Goal: Task Accomplishment & Management: Use online tool/utility

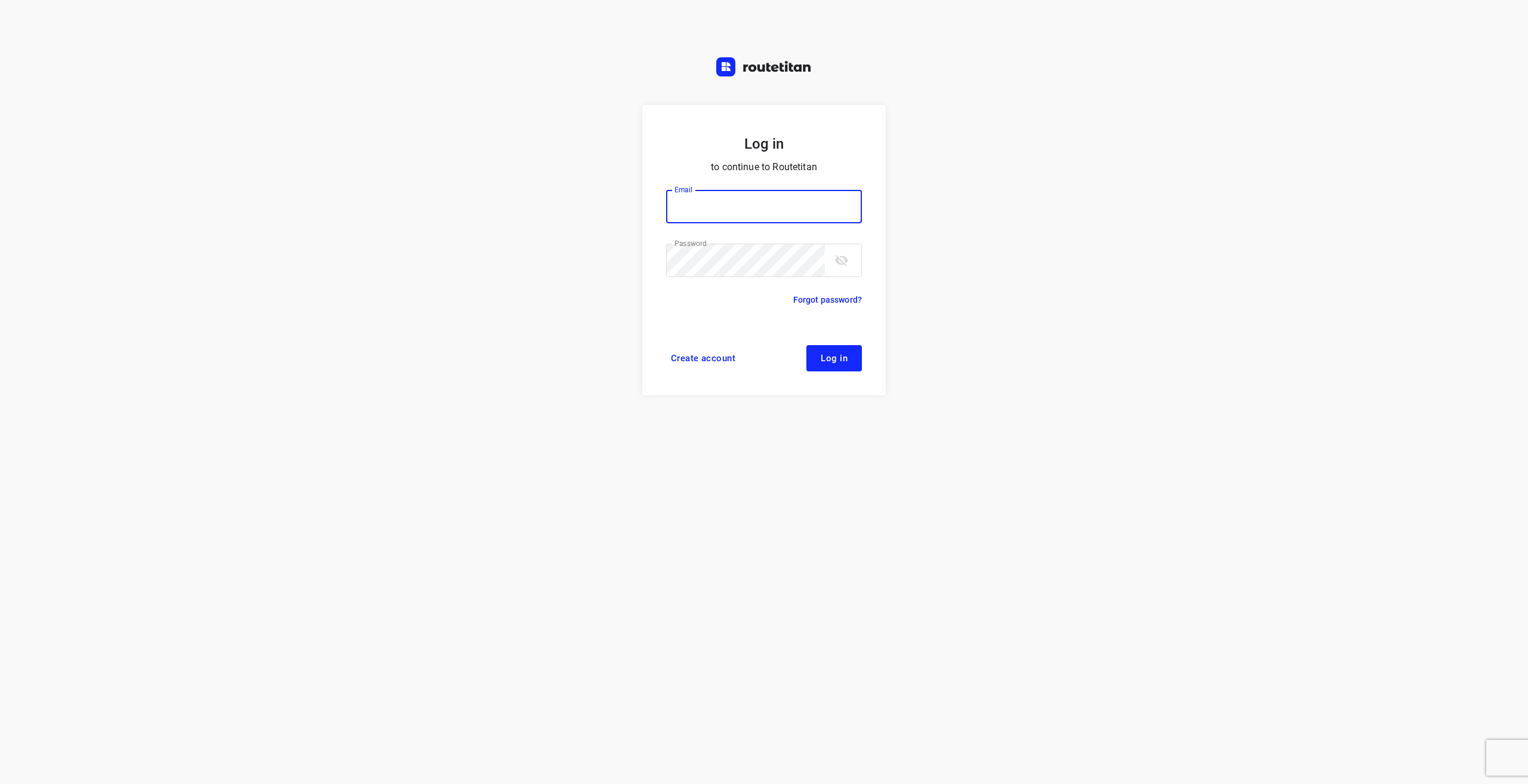
type input "[EMAIL_ADDRESS][DOMAIN_NAME]"
click at [854, 371] on button "Log in" at bounding box center [834, 357] width 56 height 26
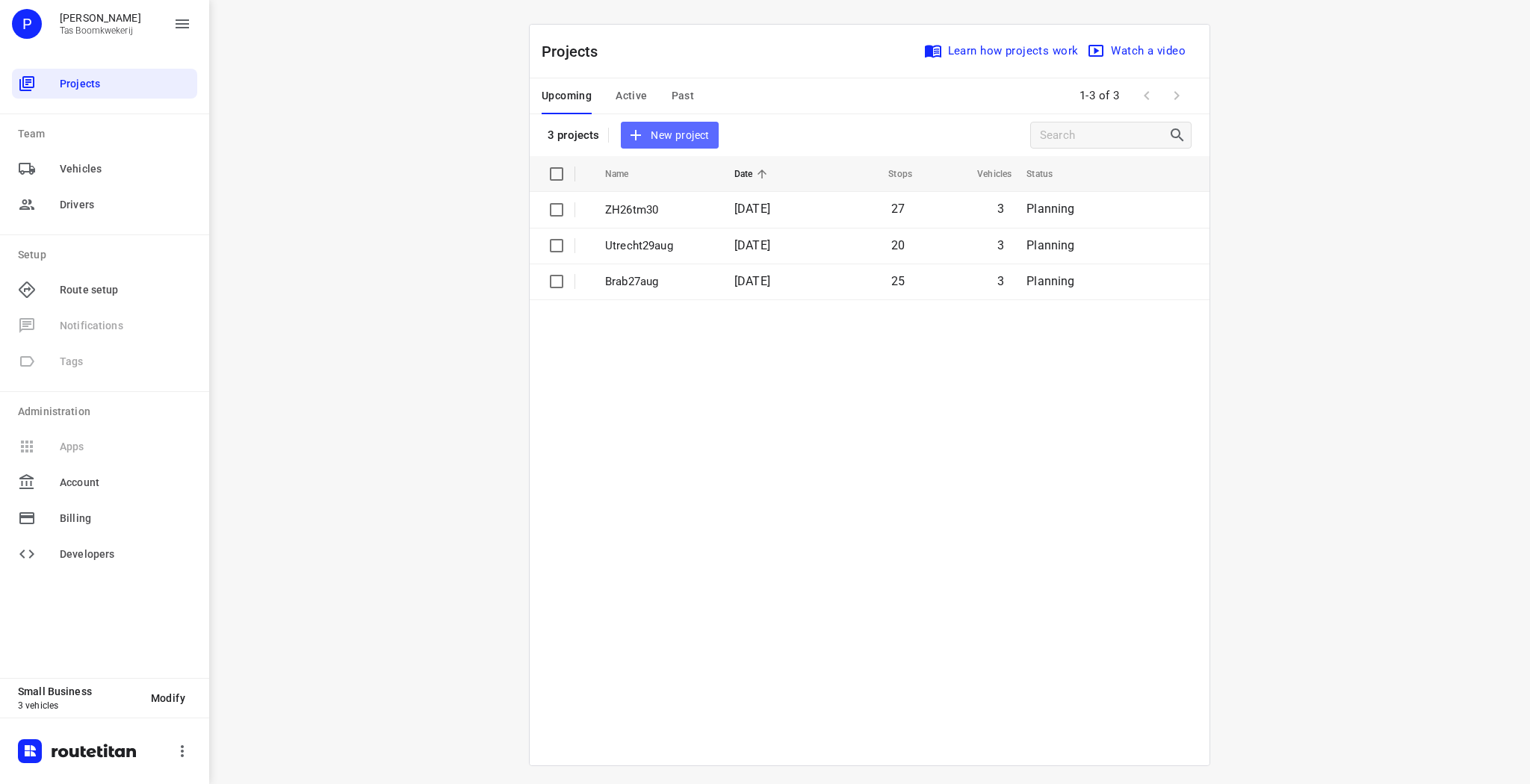
click at [666, 128] on span "New project" at bounding box center [669, 135] width 79 height 19
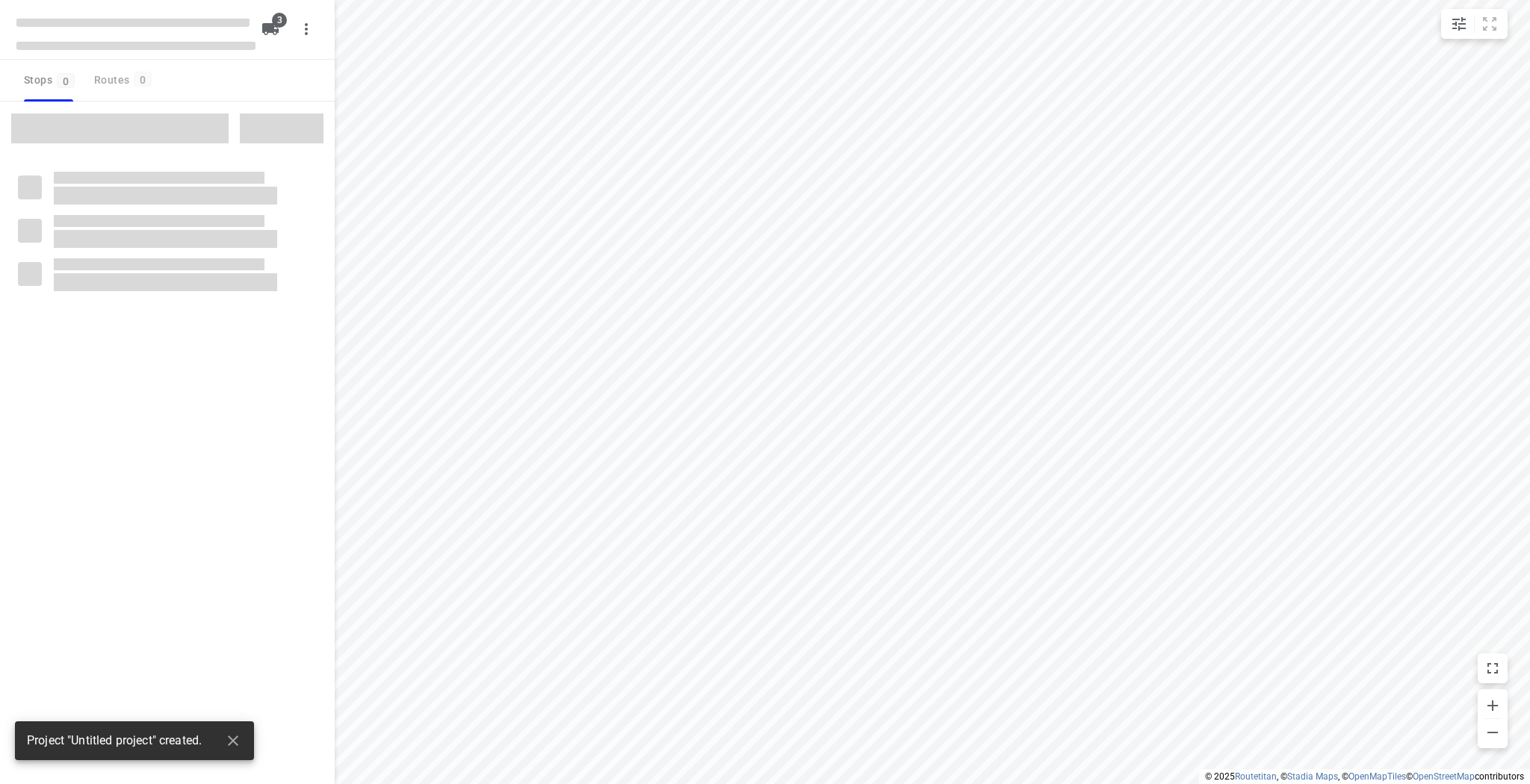
type input "distance"
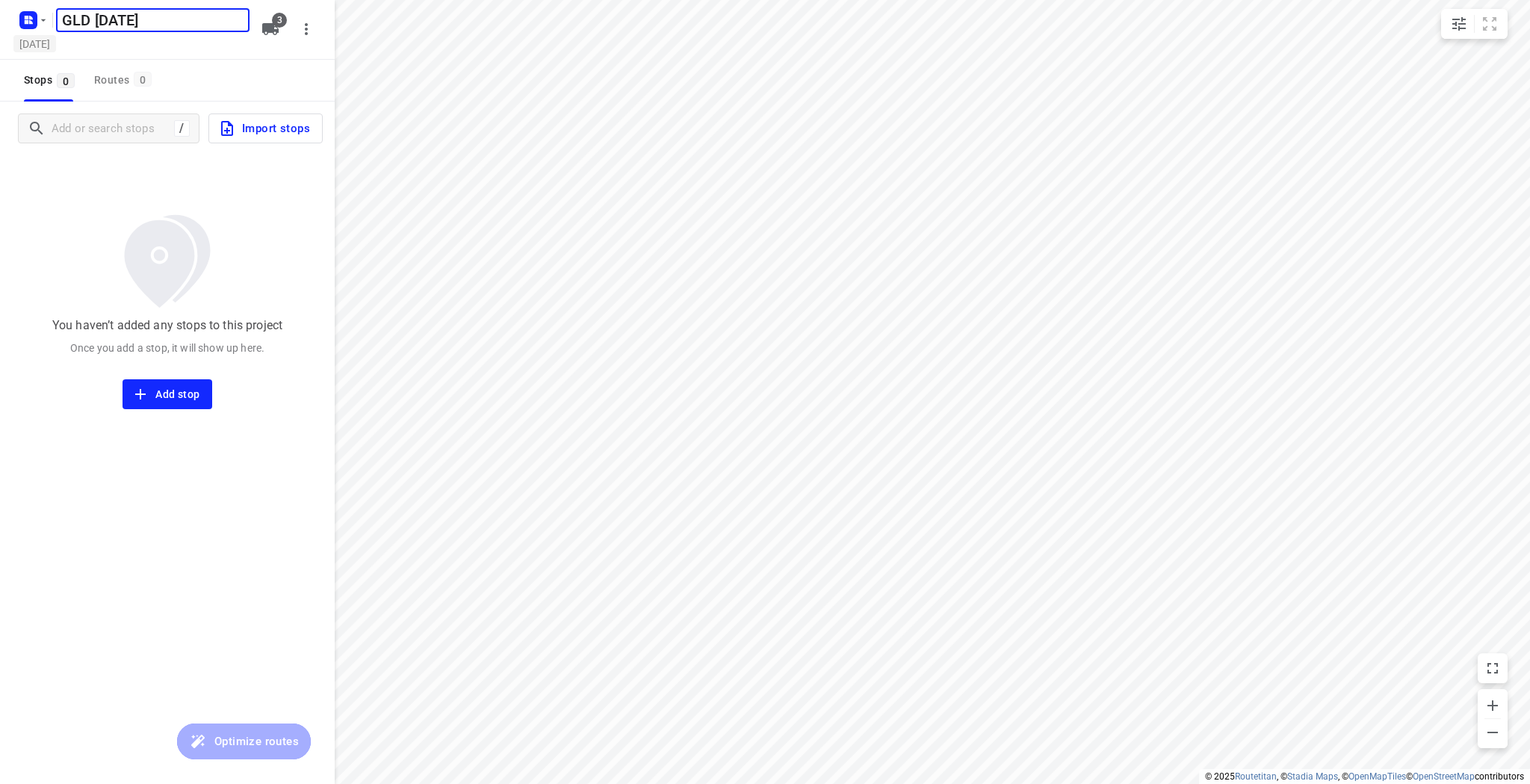
type input "GLD 2 sept"
click at [56, 51] on h5 "Thursday, Aug 28" at bounding box center [34, 43] width 42 height 17
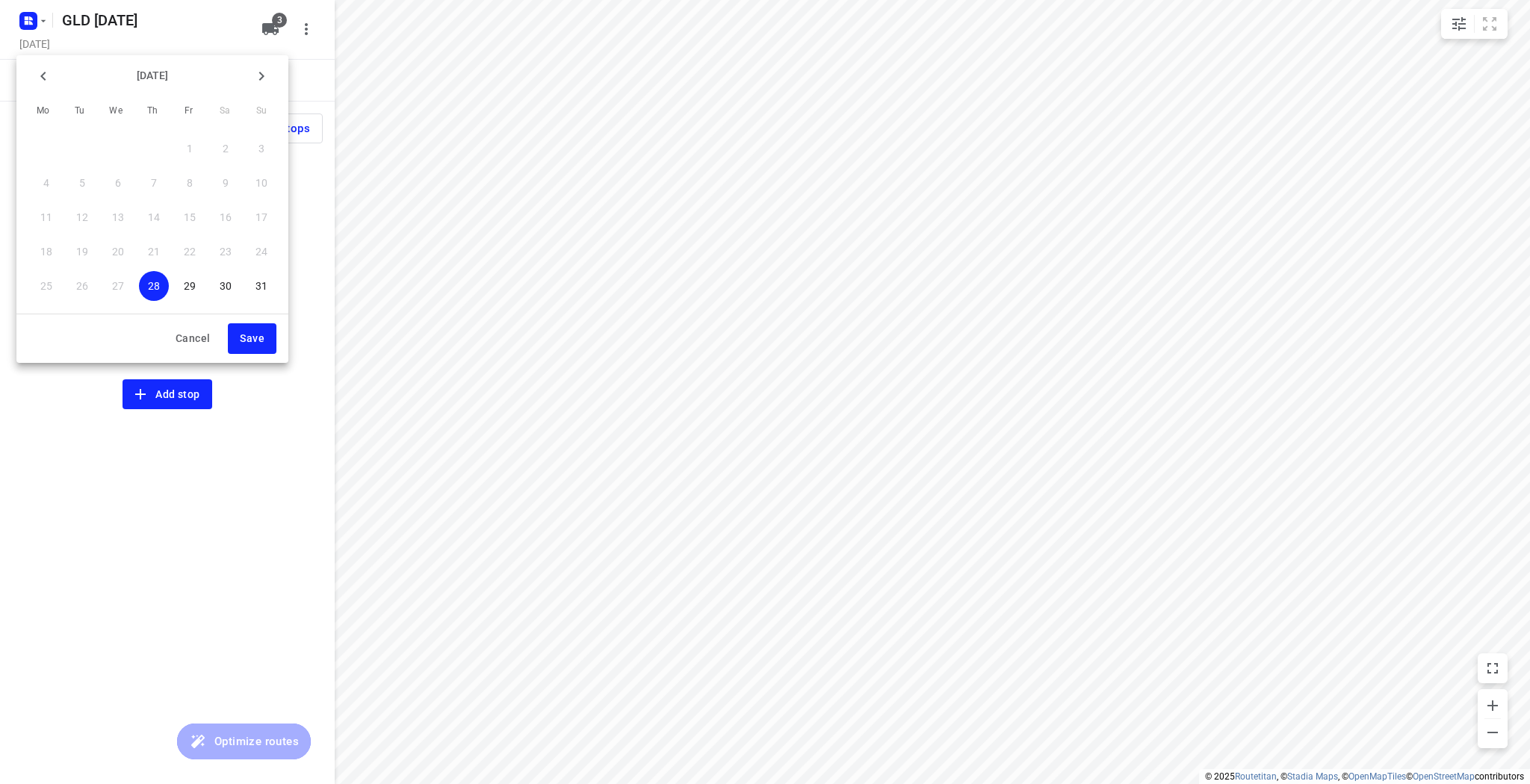
click at [262, 80] on icon "button" at bounding box center [261, 76] width 18 height 18
click at [75, 147] on span "2" at bounding box center [82, 148] width 30 height 15
click at [253, 339] on span "Save" at bounding box center [251, 338] width 25 height 19
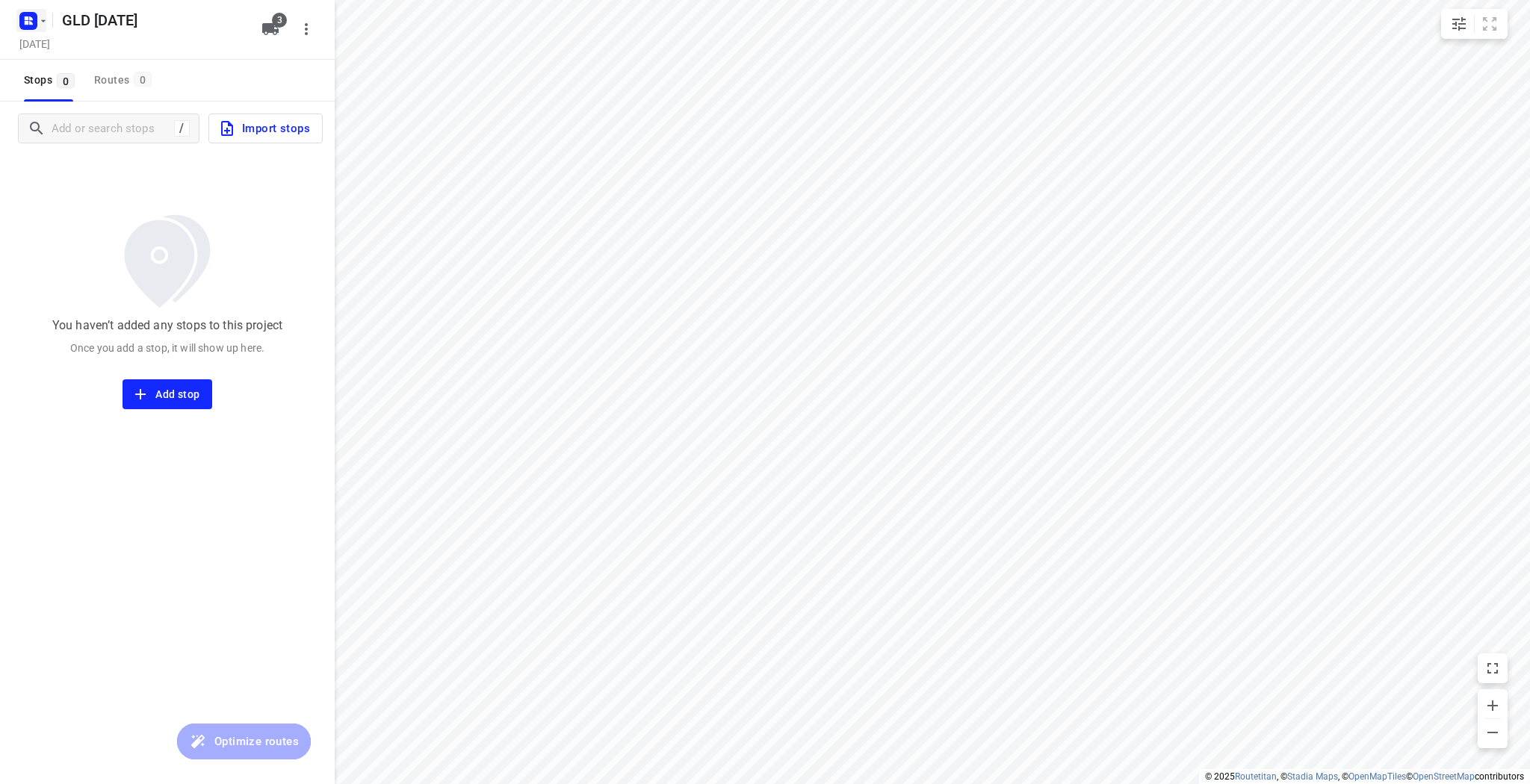
click at [34, 18] on rect "button" at bounding box center [29, 21] width 18 height 18
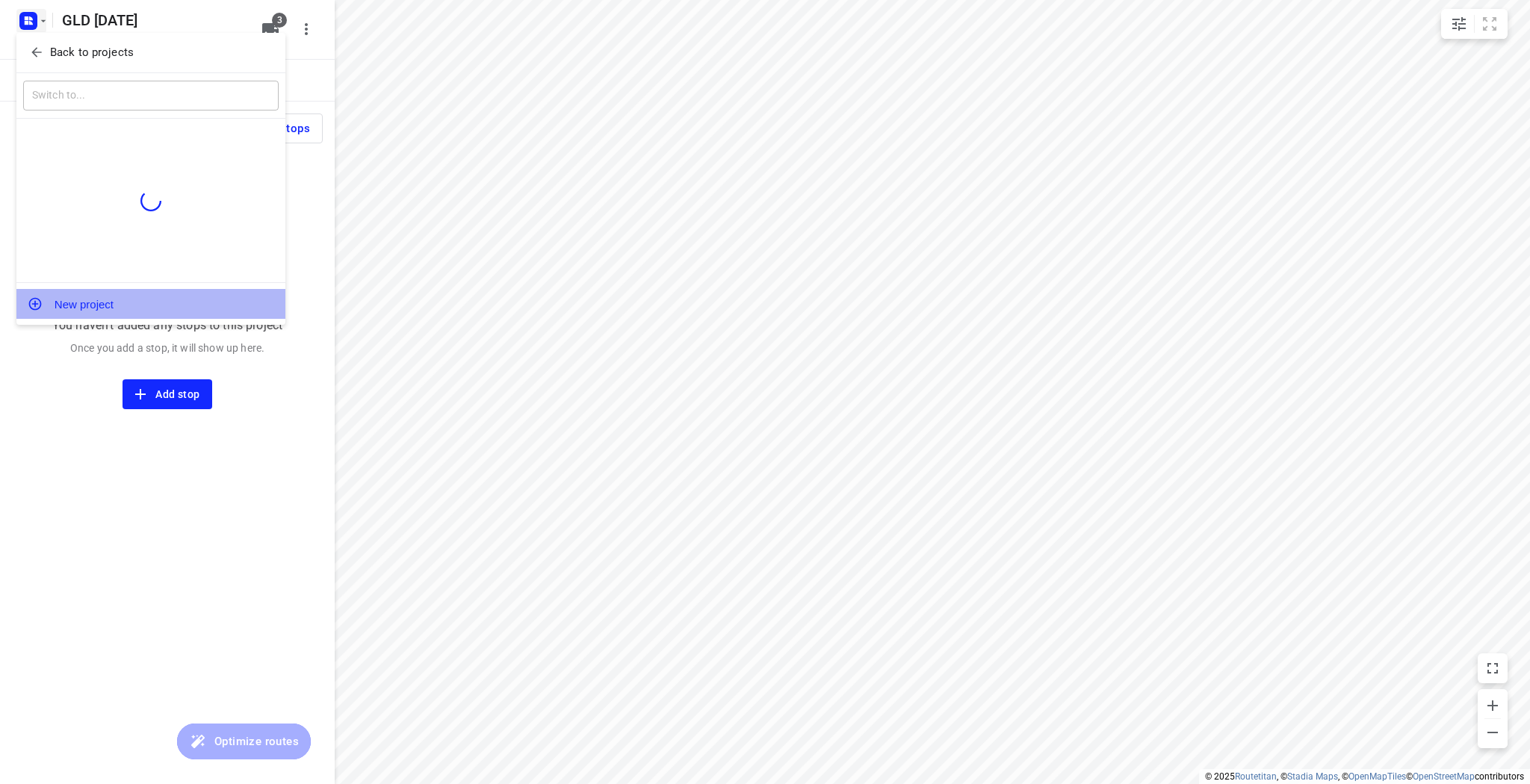
click at [76, 309] on button "New project" at bounding box center [151, 303] width 269 height 30
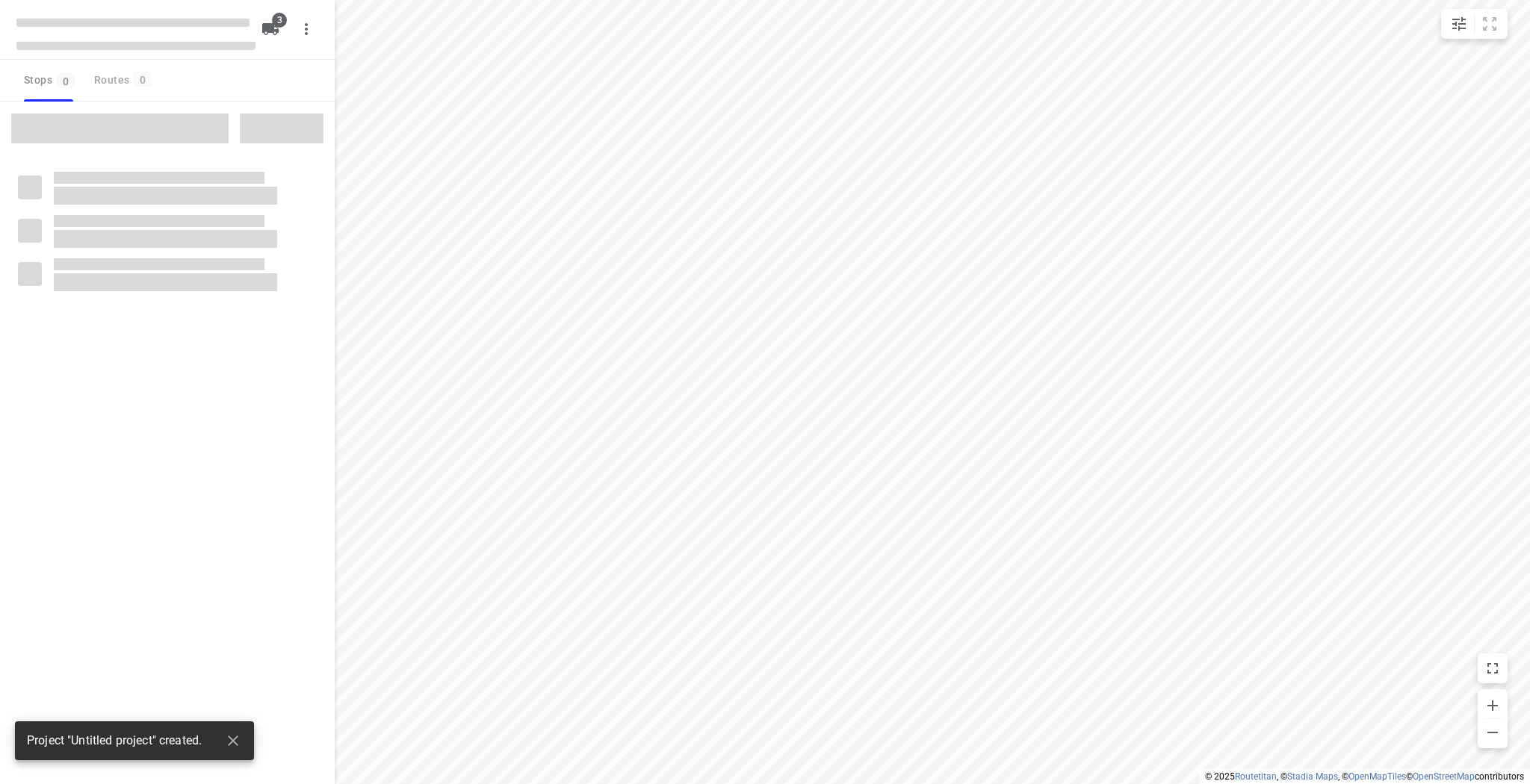
type input "distance"
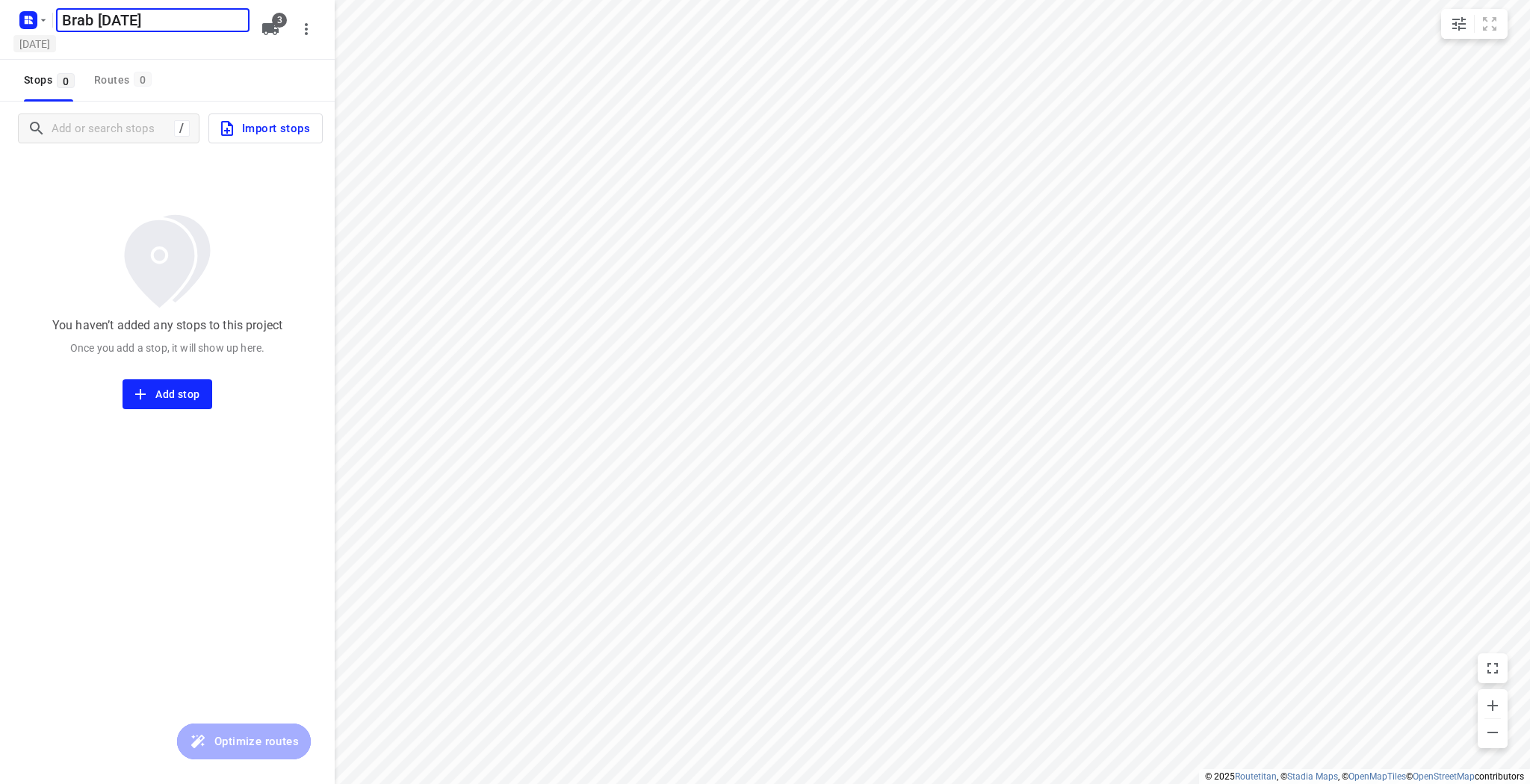
type input "Brab 3 sept"
click at [56, 41] on h5 "Thursday, Aug 28" at bounding box center [34, 43] width 42 height 17
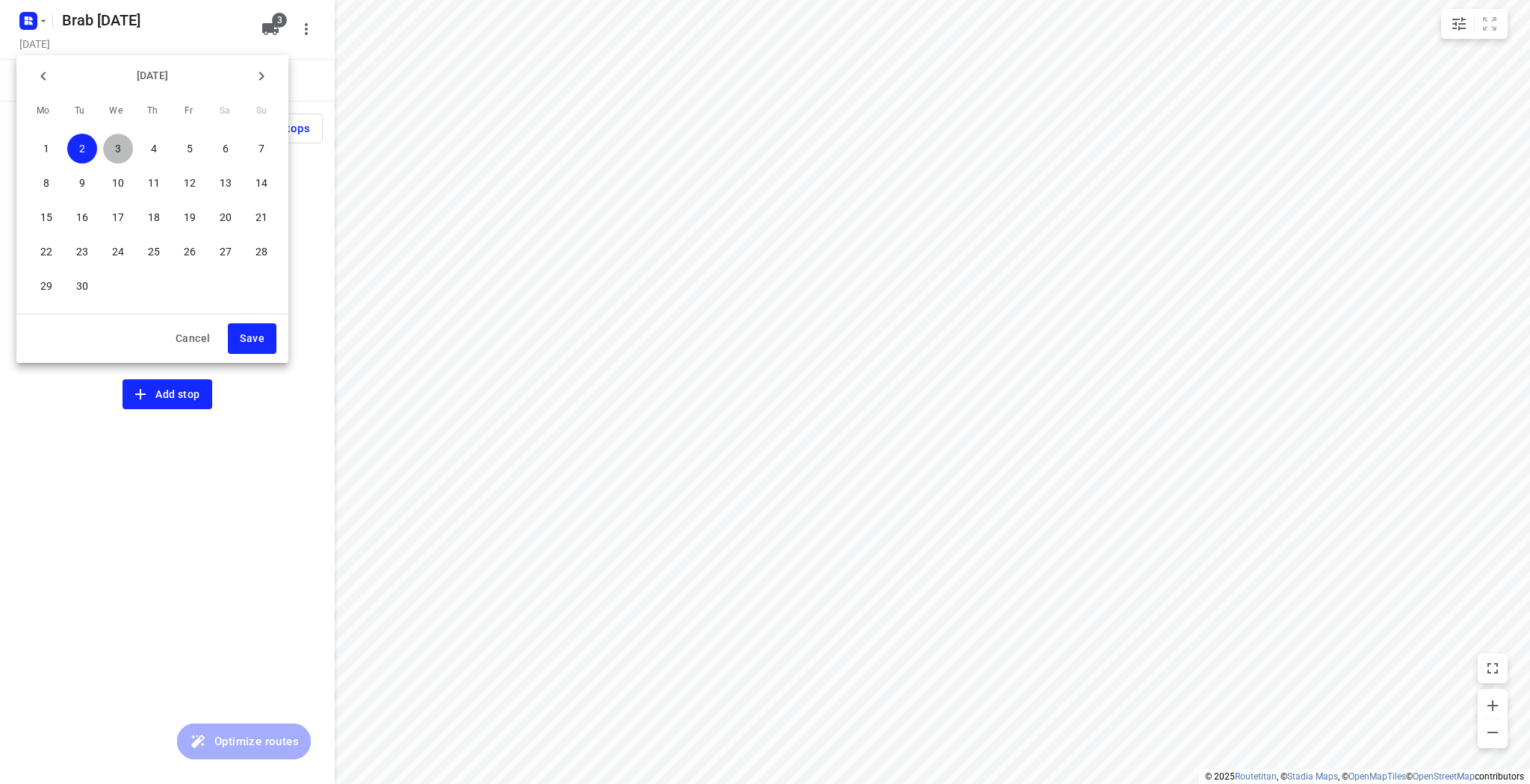
click at [121, 147] on span "3" at bounding box center [118, 148] width 30 height 15
click at [246, 338] on span "Save" at bounding box center [251, 338] width 25 height 19
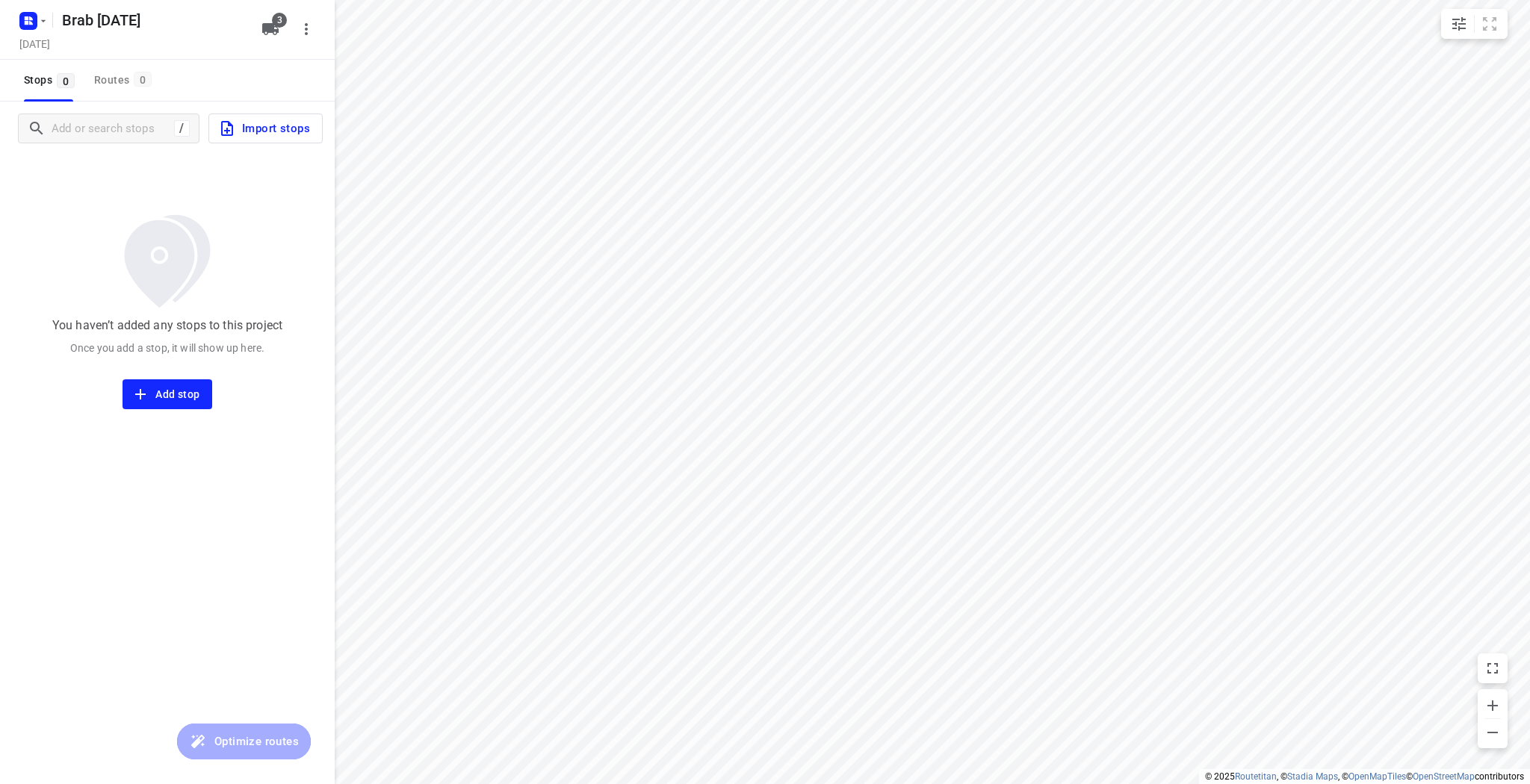
click at [101, 6] on div "Brab 3 sept" at bounding box center [153, 20] width 199 height 30
click at [41, 14] on button "button" at bounding box center [32, 21] width 30 height 24
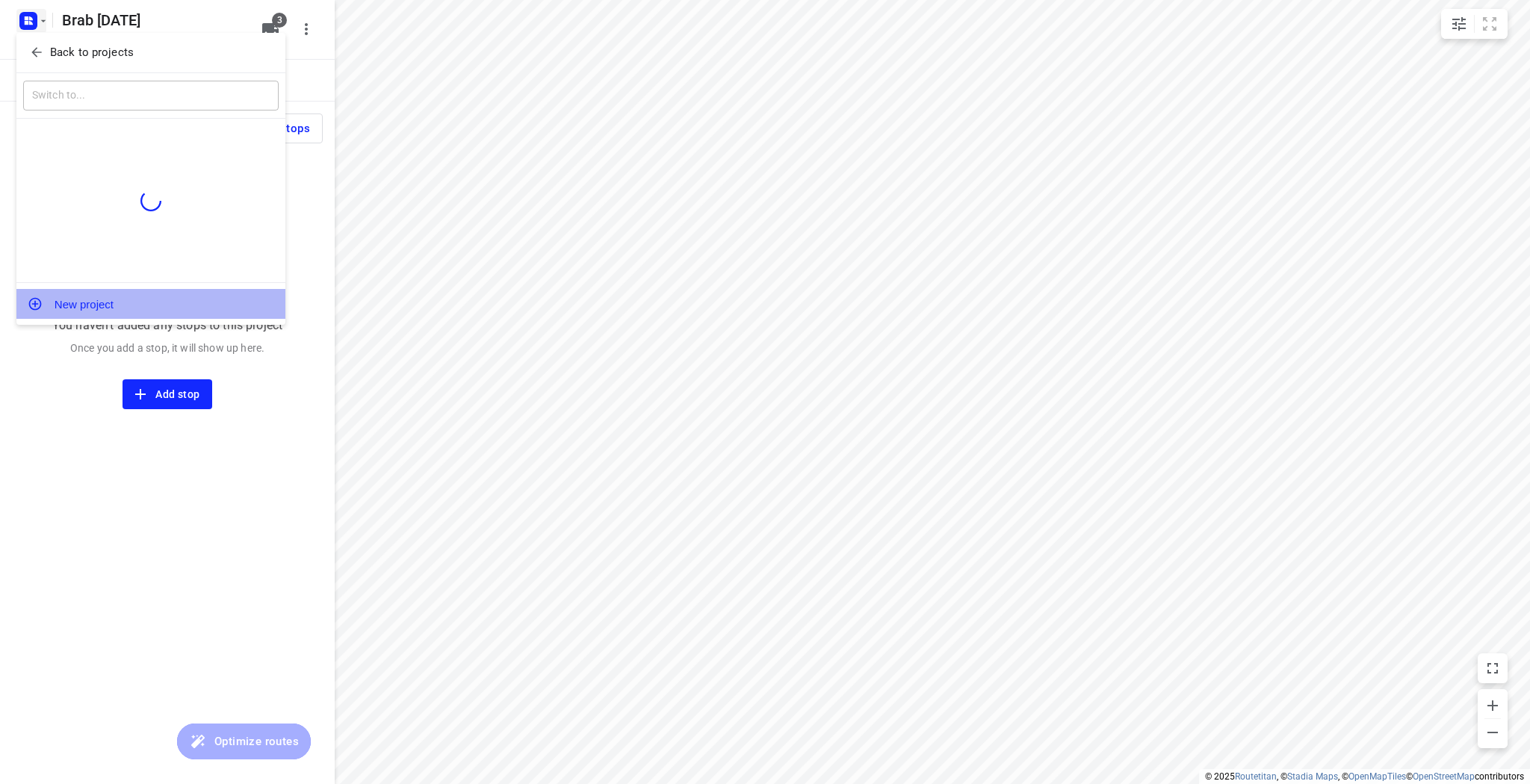
click at [74, 301] on button "New project" at bounding box center [151, 303] width 269 height 30
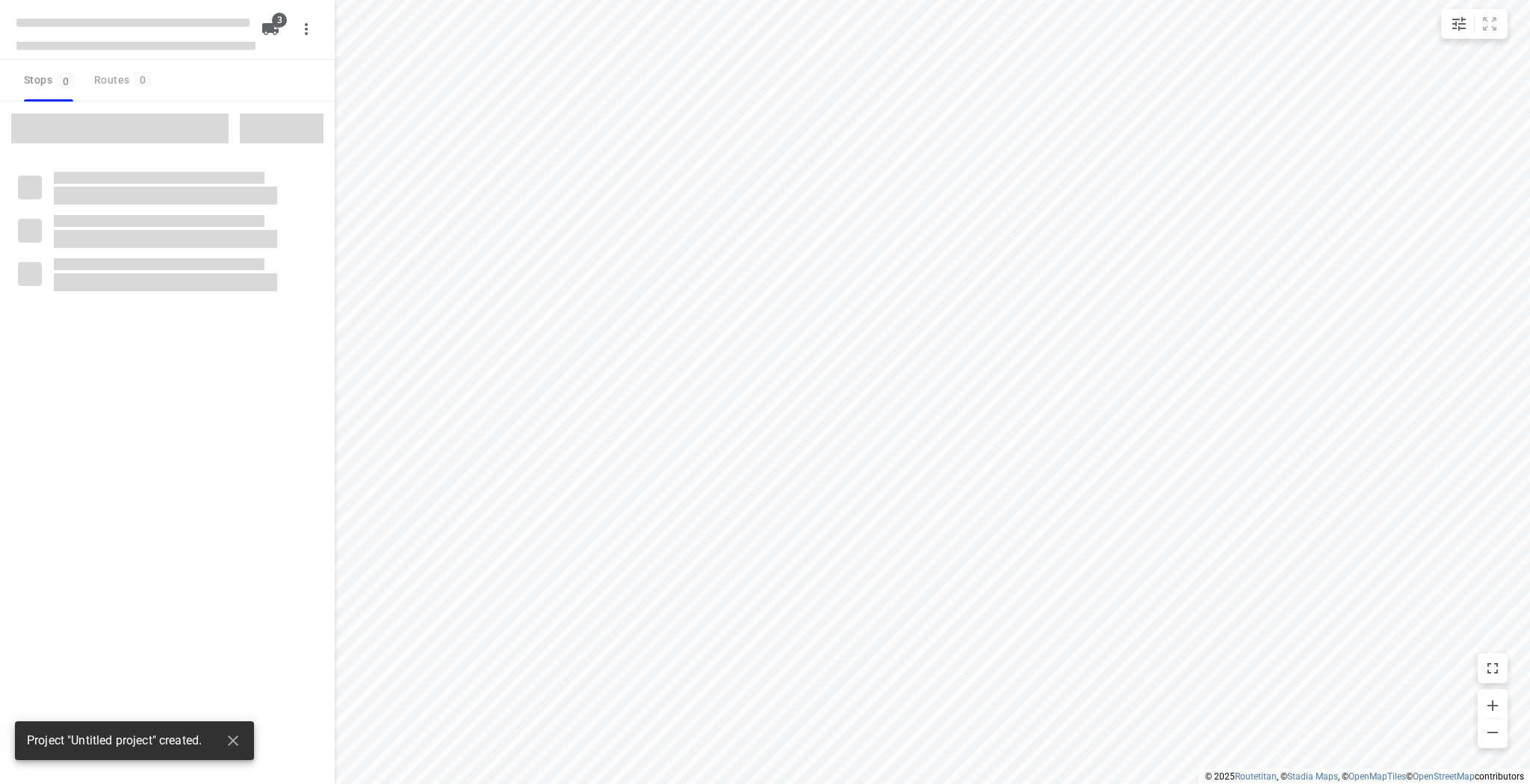
type input "distance"
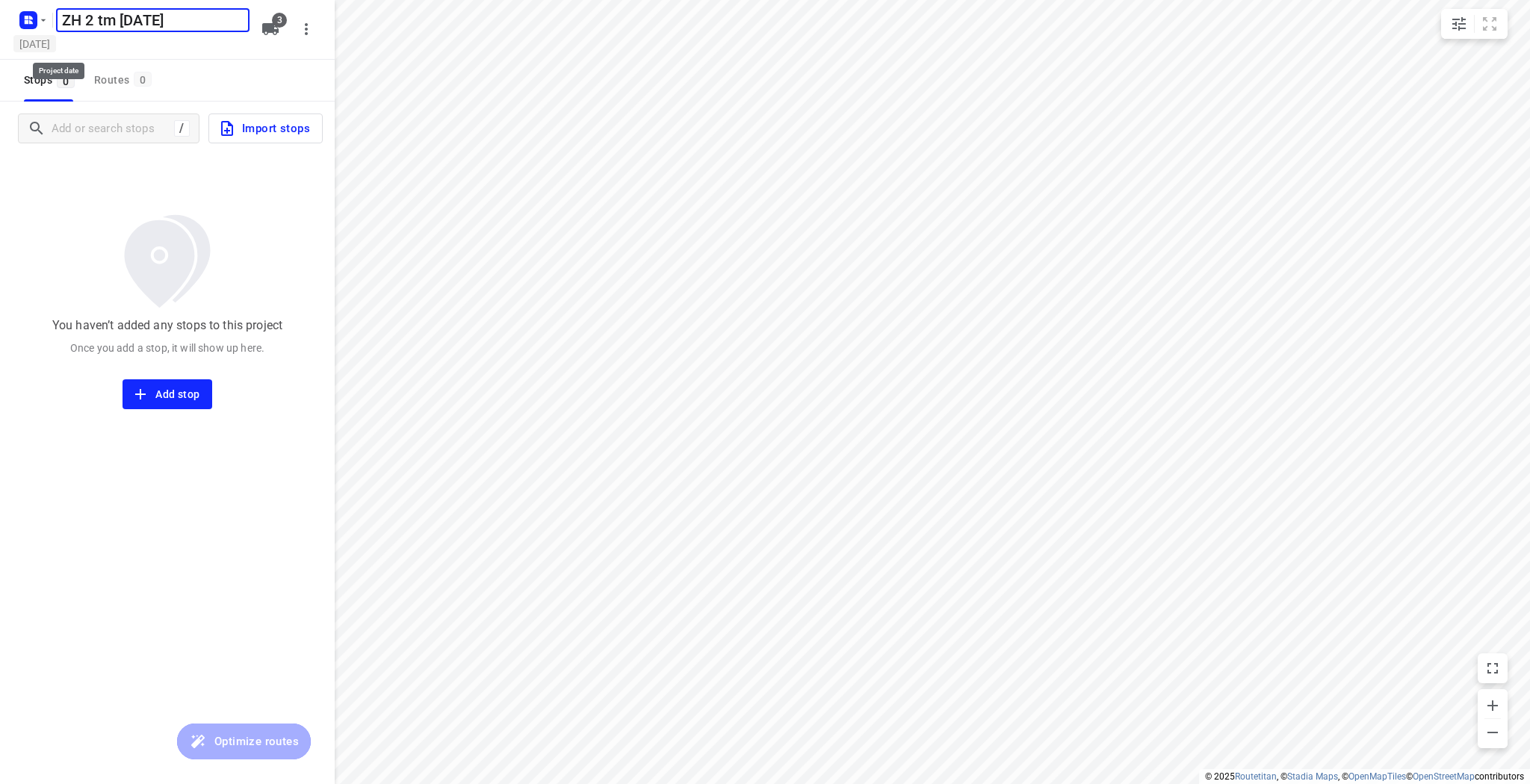
type input "ZH 2 tm 6 sept"
click at [56, 40] on h5 "Thursday, Aug 28" at bounding box center [34, 43] width 42 height 17
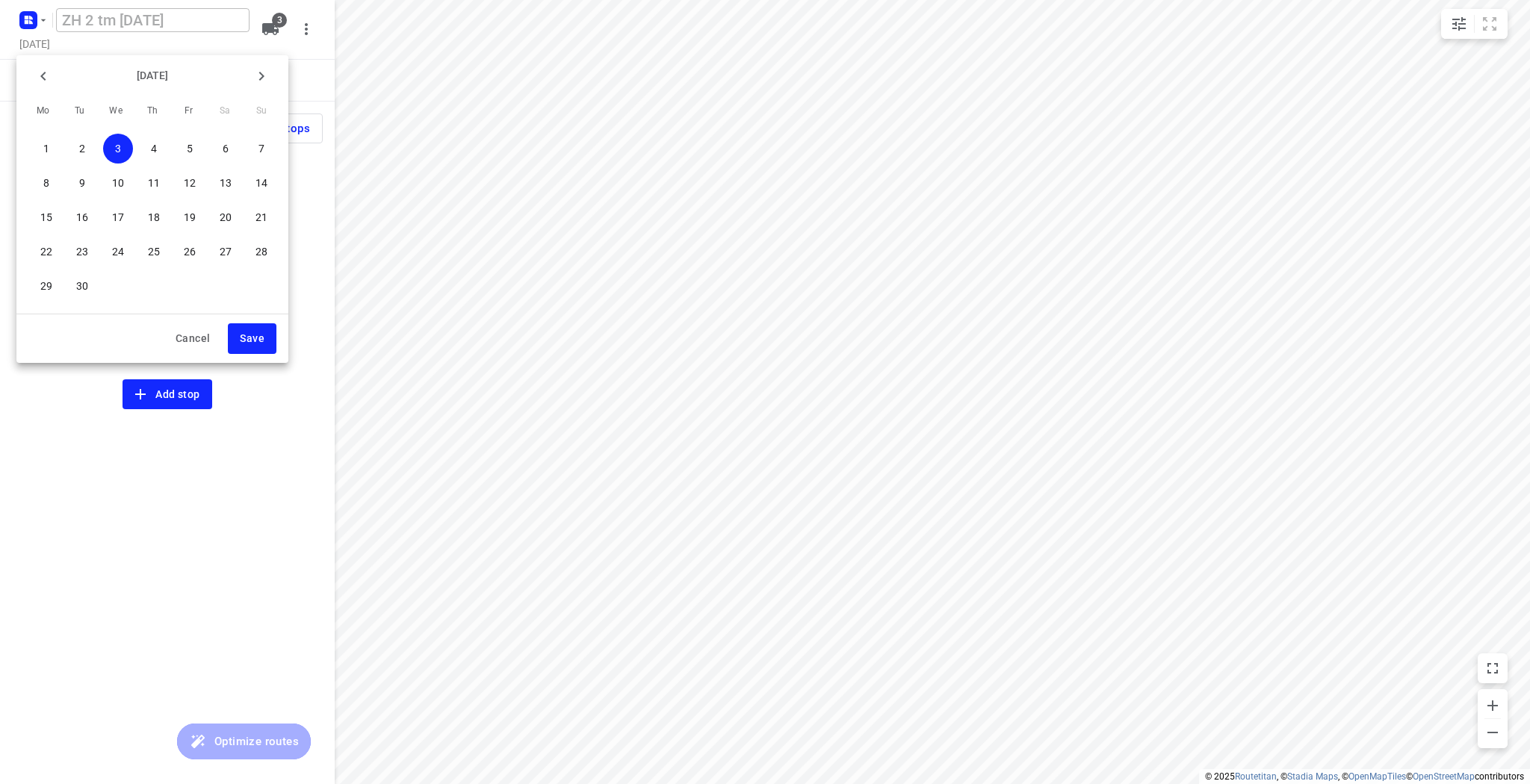
click at [223, 144] on p "6" at bounding box center [226, 148] width 6 height 15
click at [254, 333] on span "Save" at bounding box center [251, 338] width 25 height 19
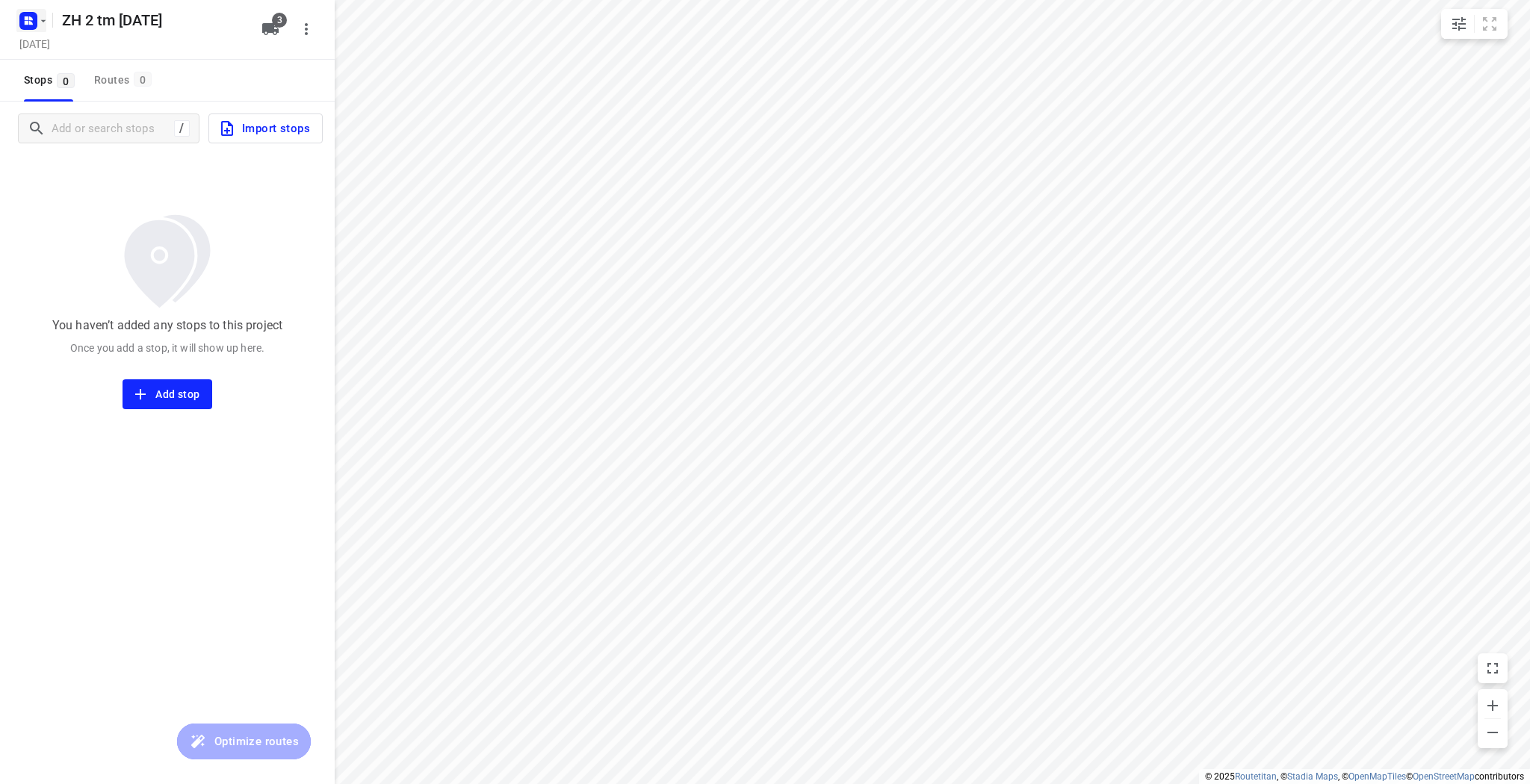
click at [44, 26] on icon "button" at bounding box center [43, 21] width 12 height 12
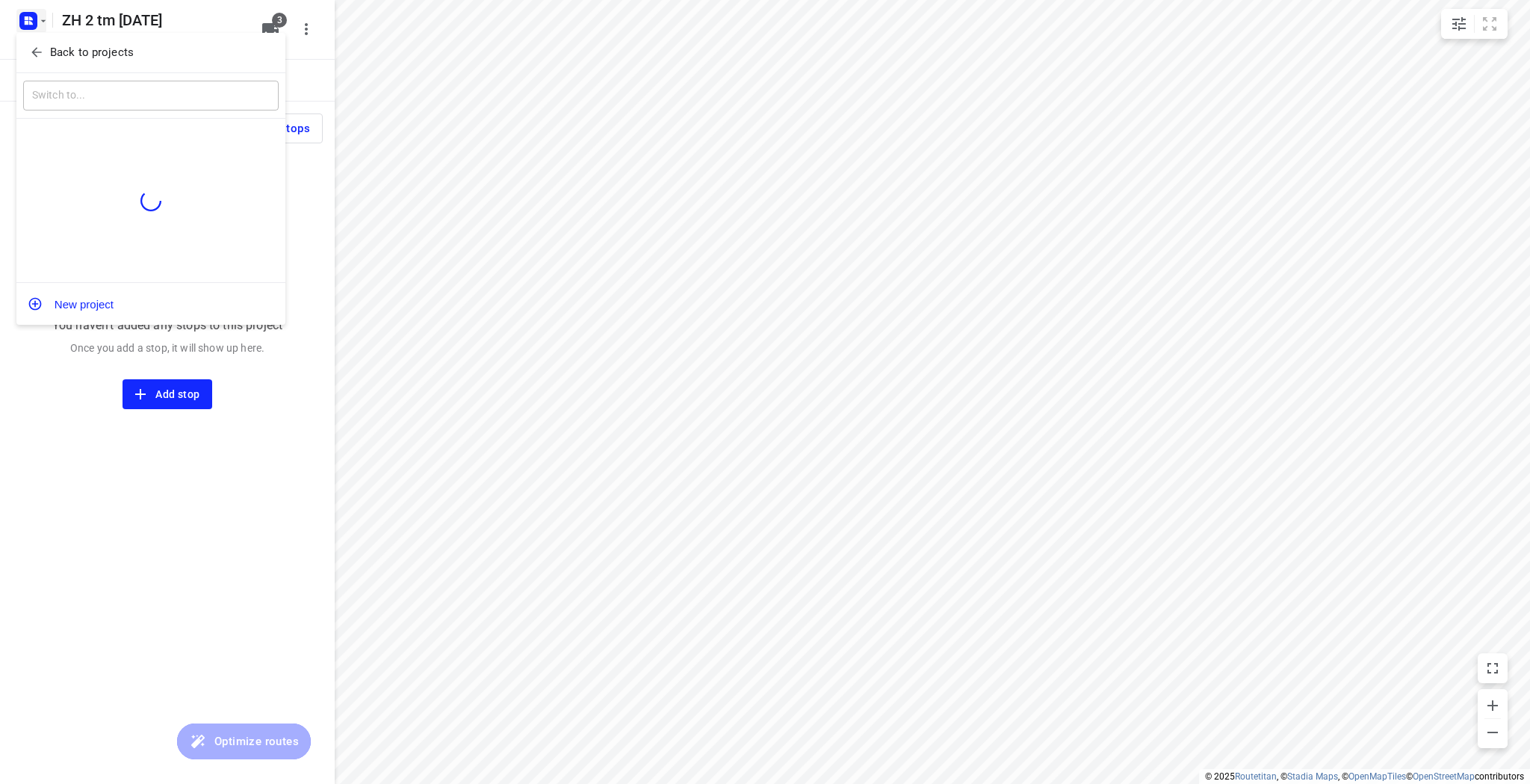
click at [103, 54] on p "Back to projects" at bounding box center [92, 52] width 84 height 17
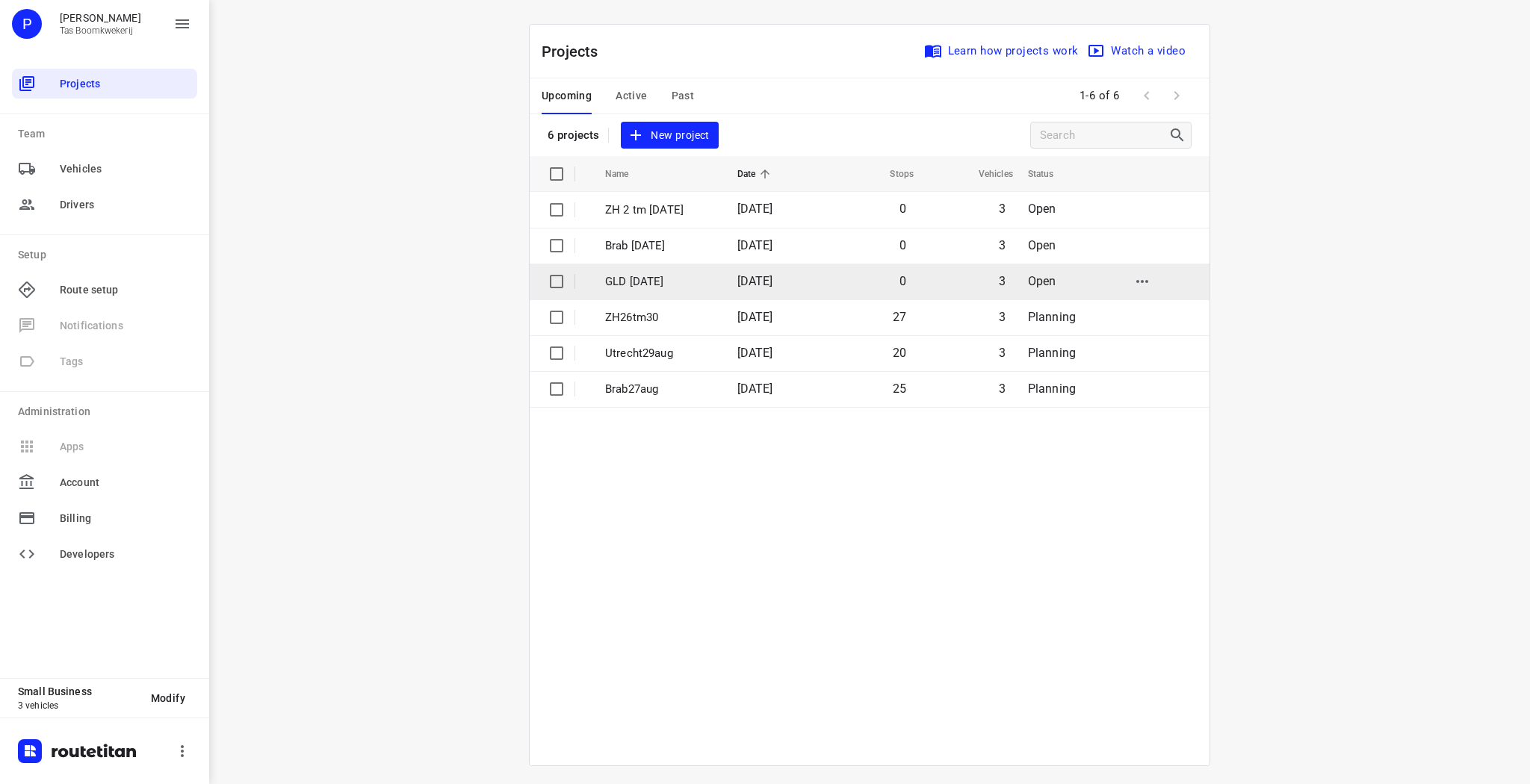
click at [624, 278] on p "GLD 2 sept" at bounding box center [659, 282] width 109 height 17
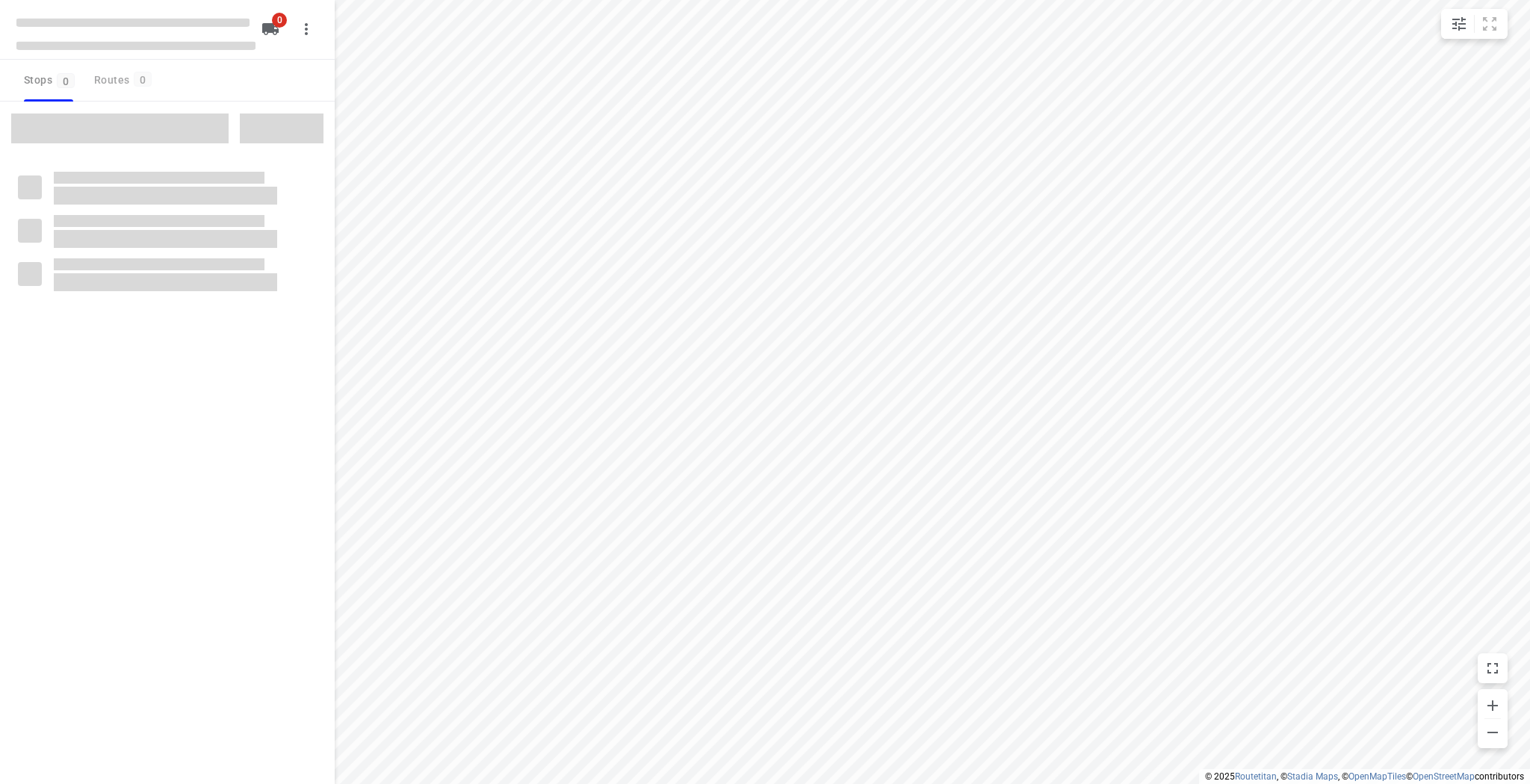
type input "distance"
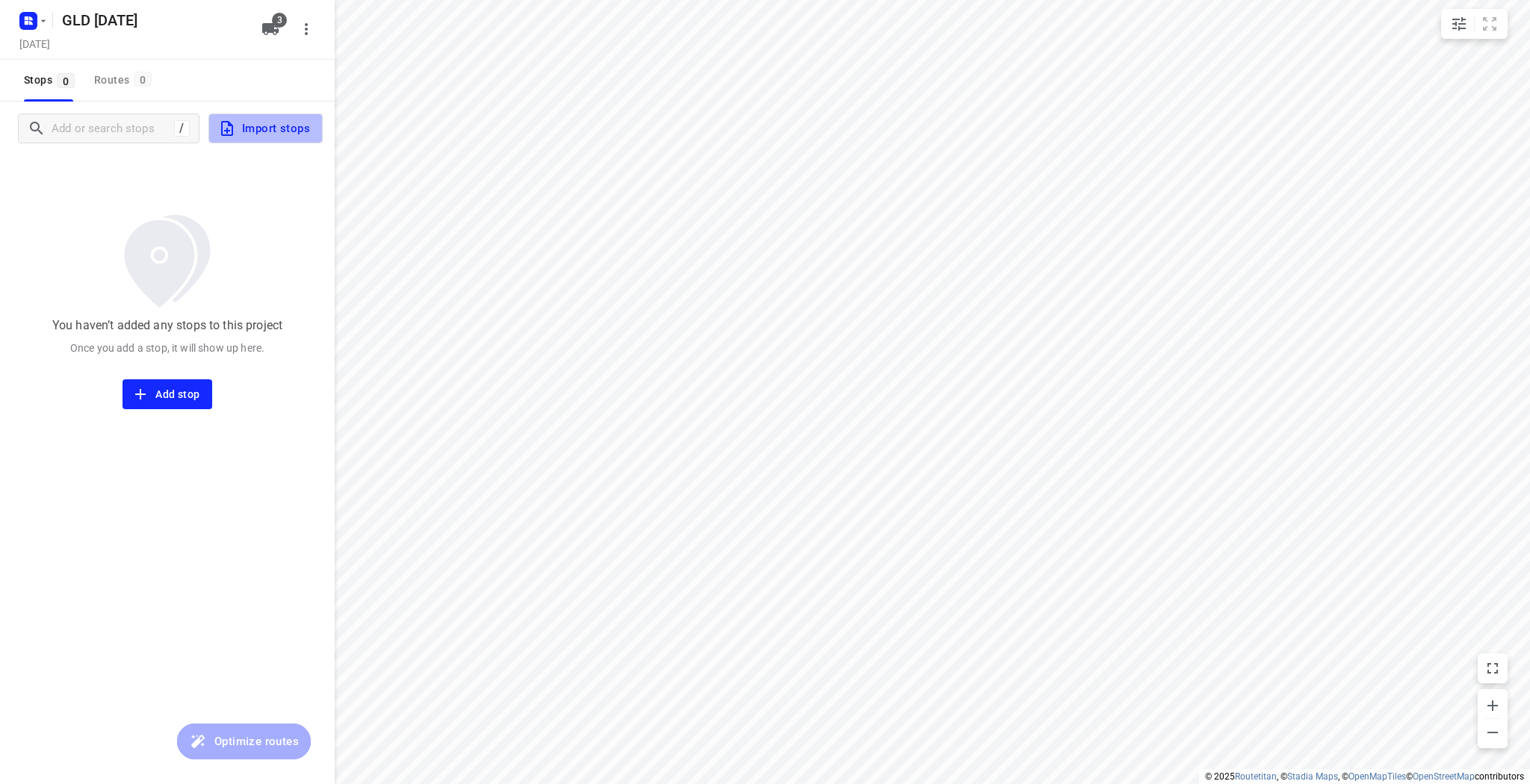
click at [254, 125] on span "Import stops" at bounding box center [263, 129] width 92 height 20
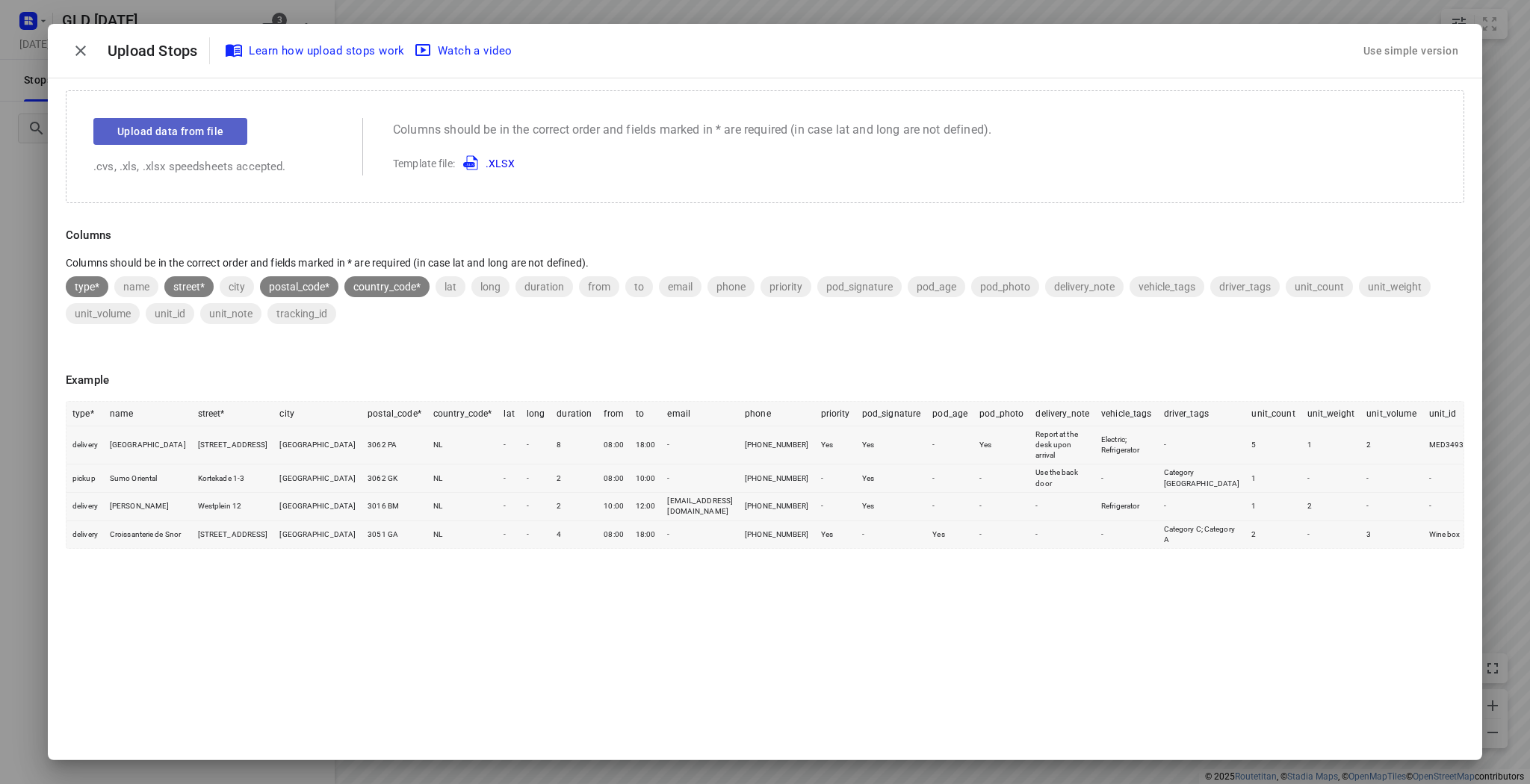
click at [215, 141] on button "Upload data from file" at bounding box center [170, 131] width 154 height 27
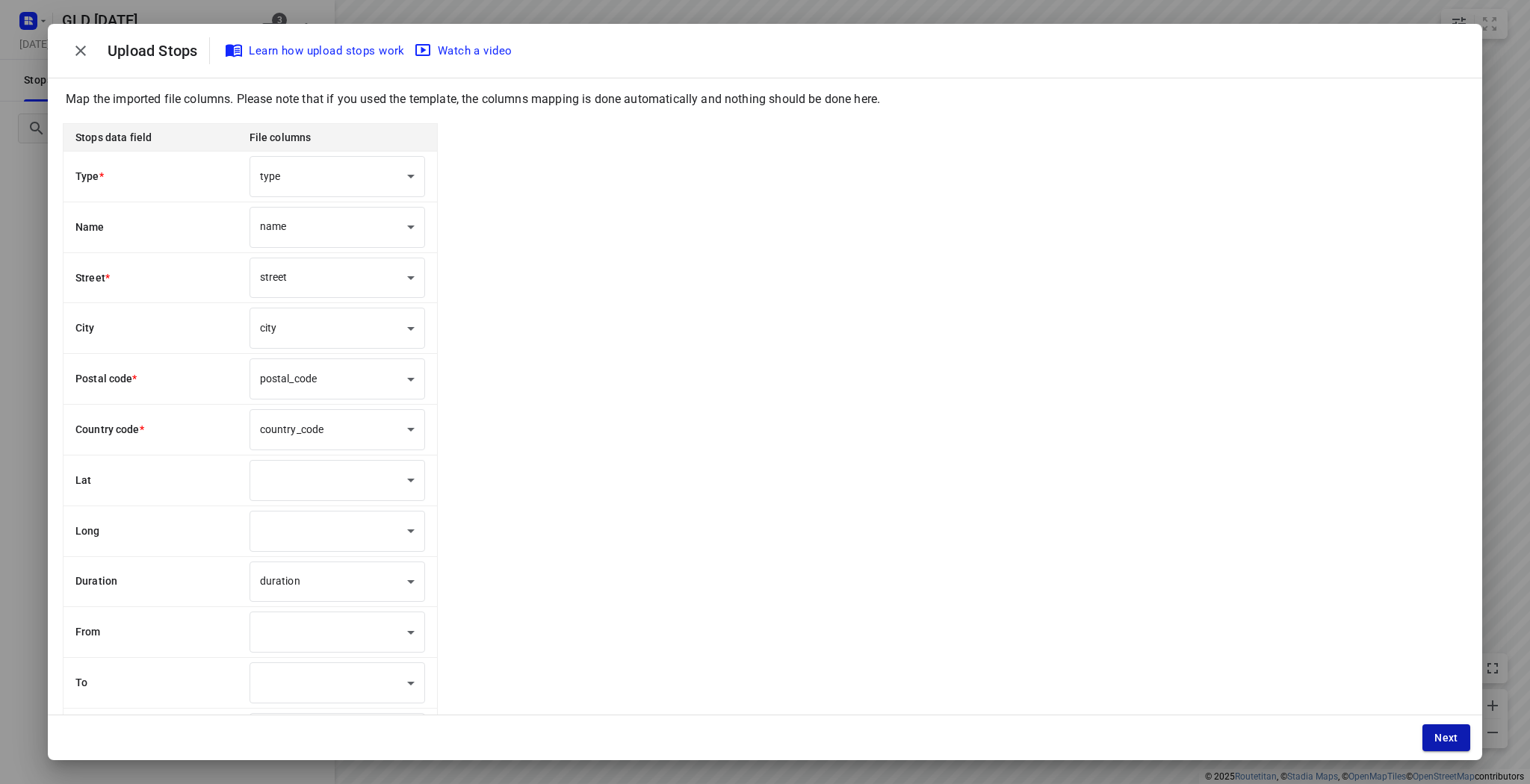
click at [1432, 731] on button "Next" at bounding box center [1446, 737] width 48 height 27
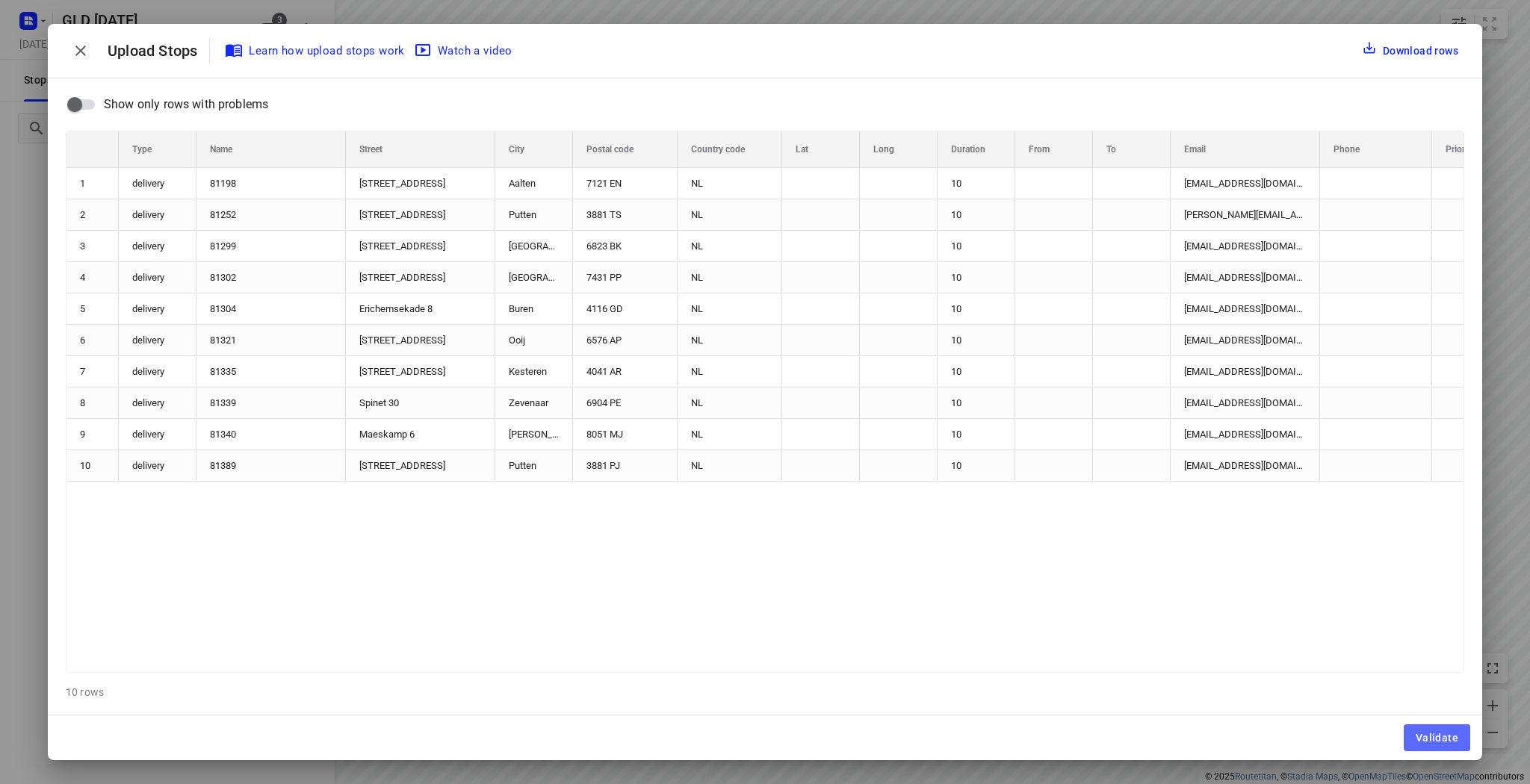
click at [1432, 731] on button "Validate" at bounding box center [1436, 737] width 66 height 27
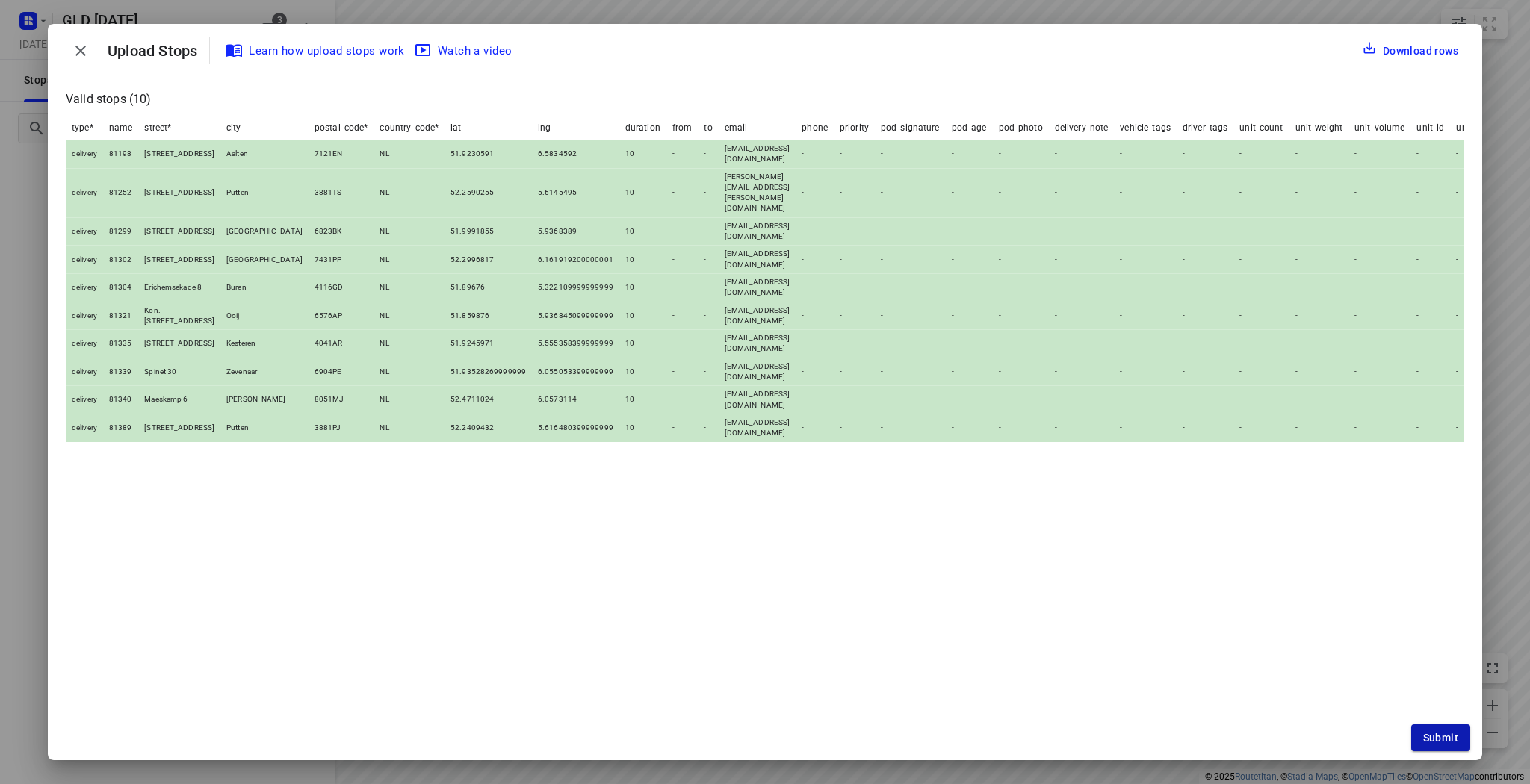
click at [1433, 737] on span "Submit" at bounding box center [1440, 738] width 35 height 12
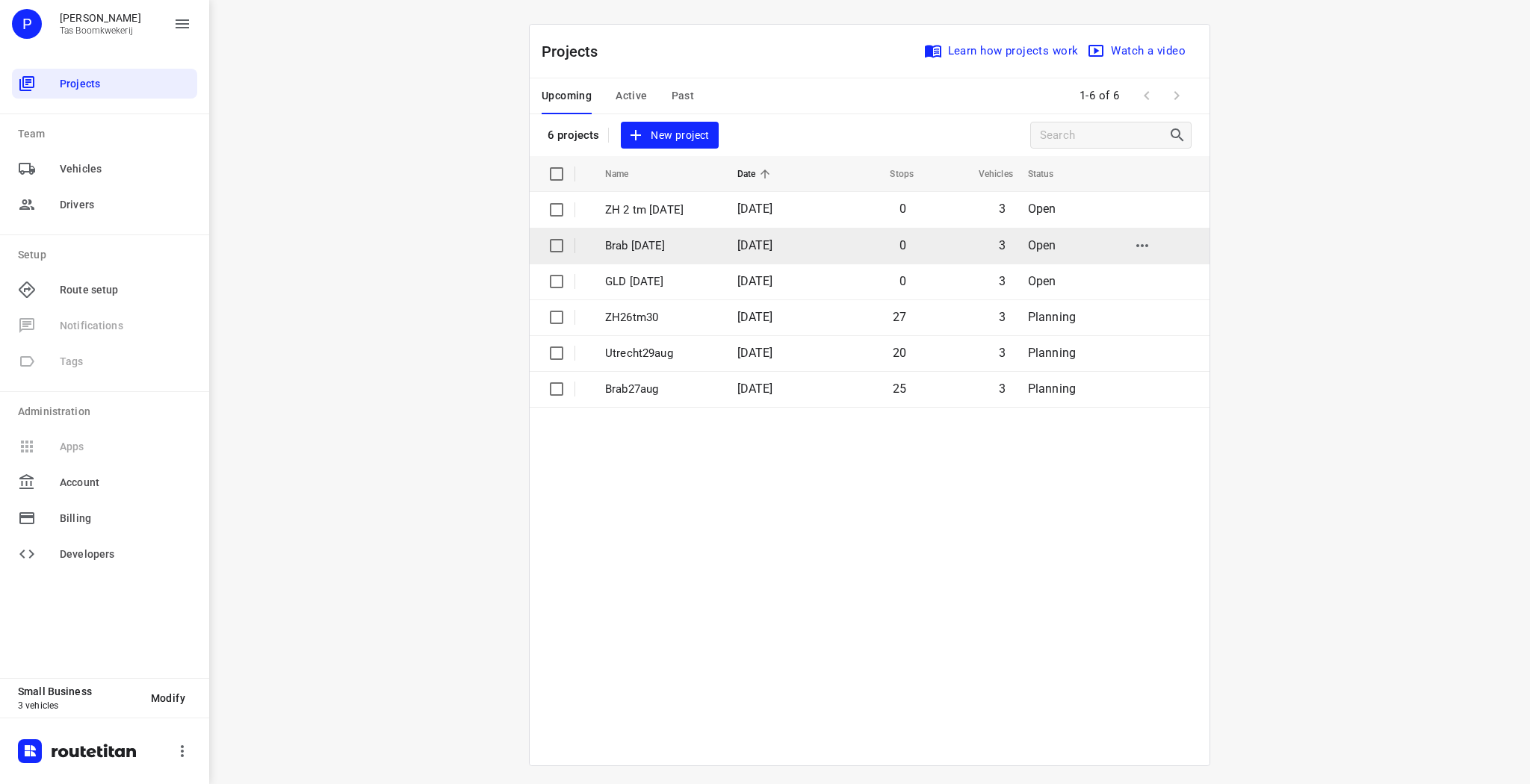
click at [623, 254] on td "Brab [DATE]" at bounding box center [657, 245] width 135 height 35
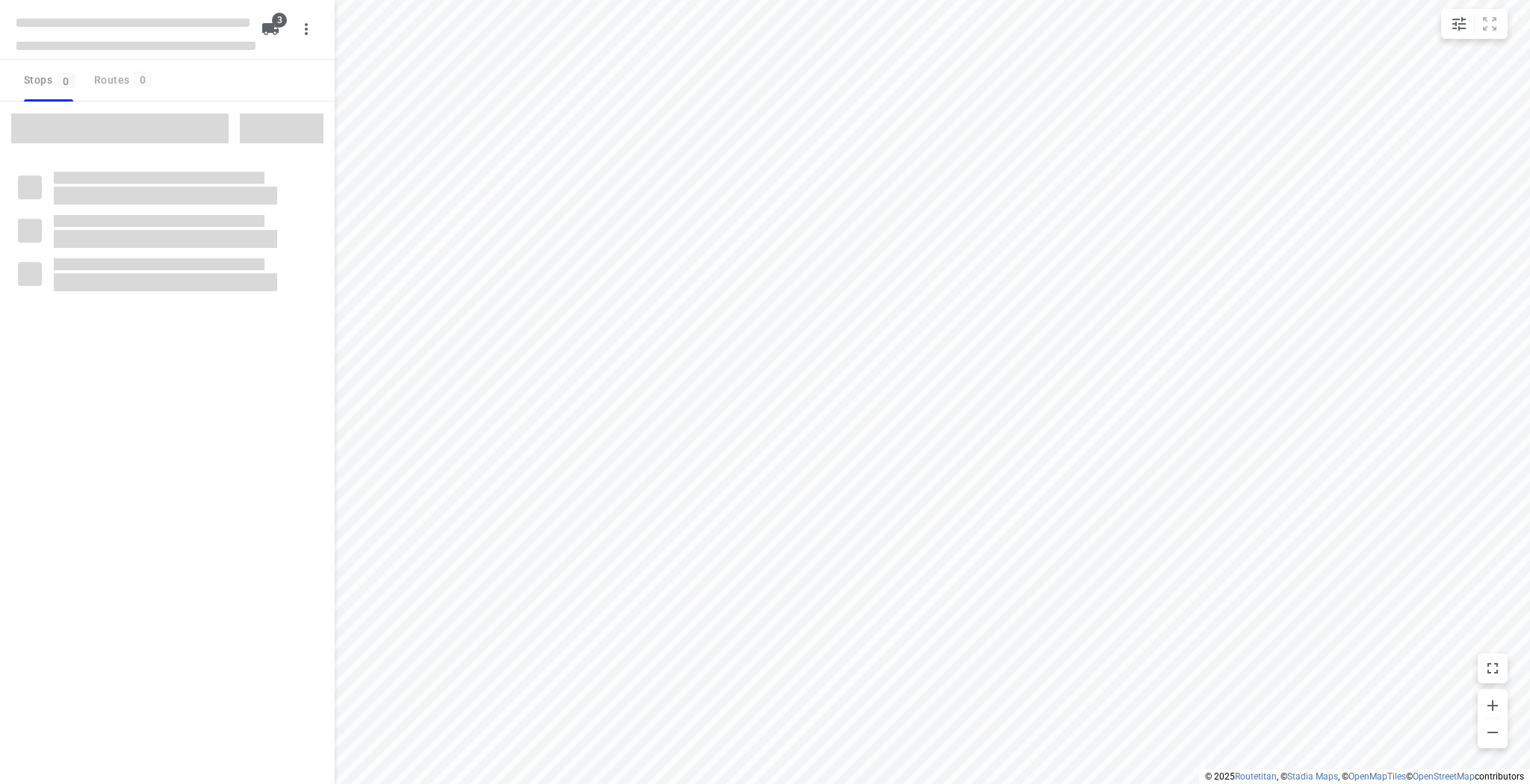
type input "distance"
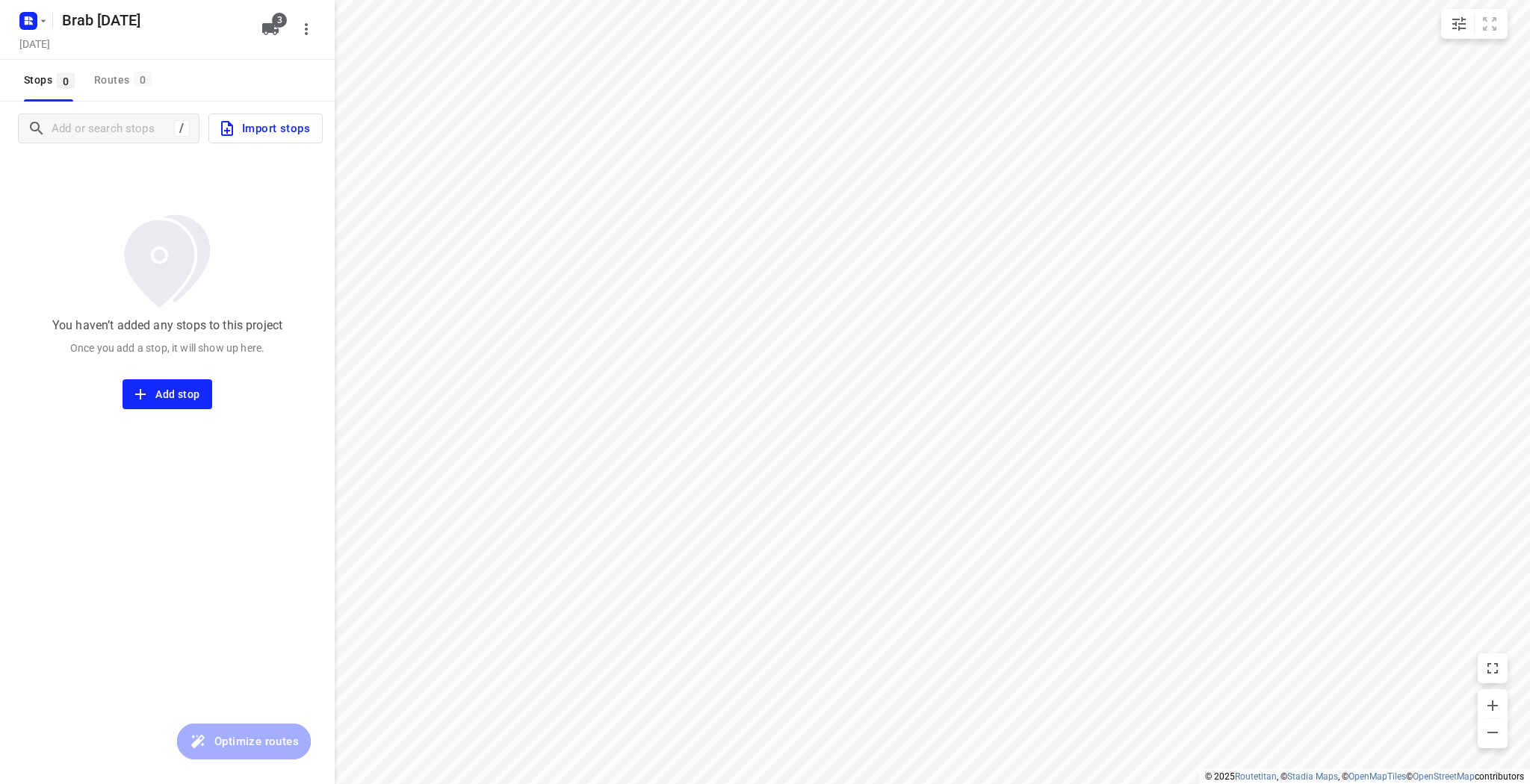
click at [233, 133] on icon "button" at bounding box center [227, 128] width 18 height 18
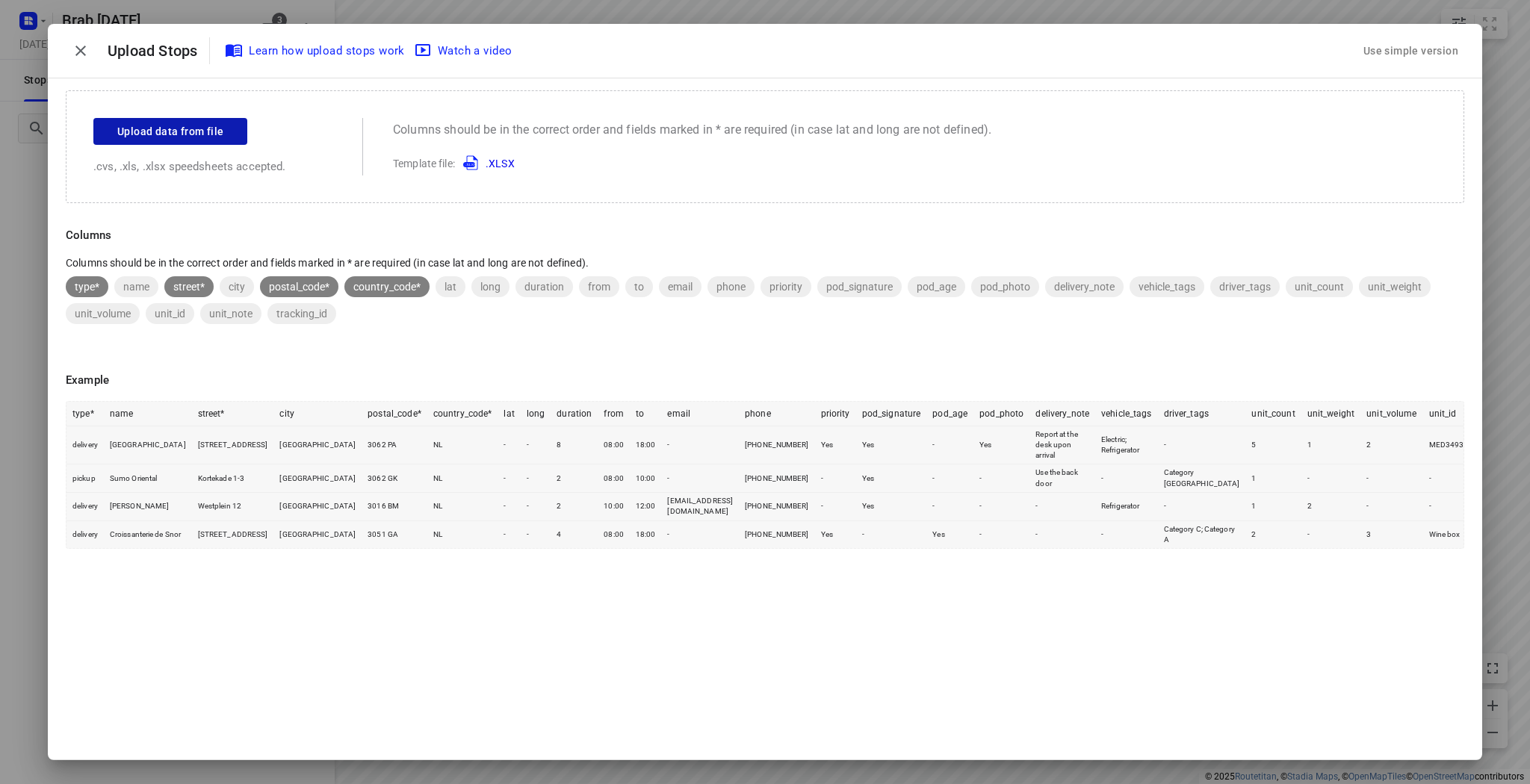
click at [147, 128] on span "Upload data from file" at bounding box center [170, 131] width 106 height 19
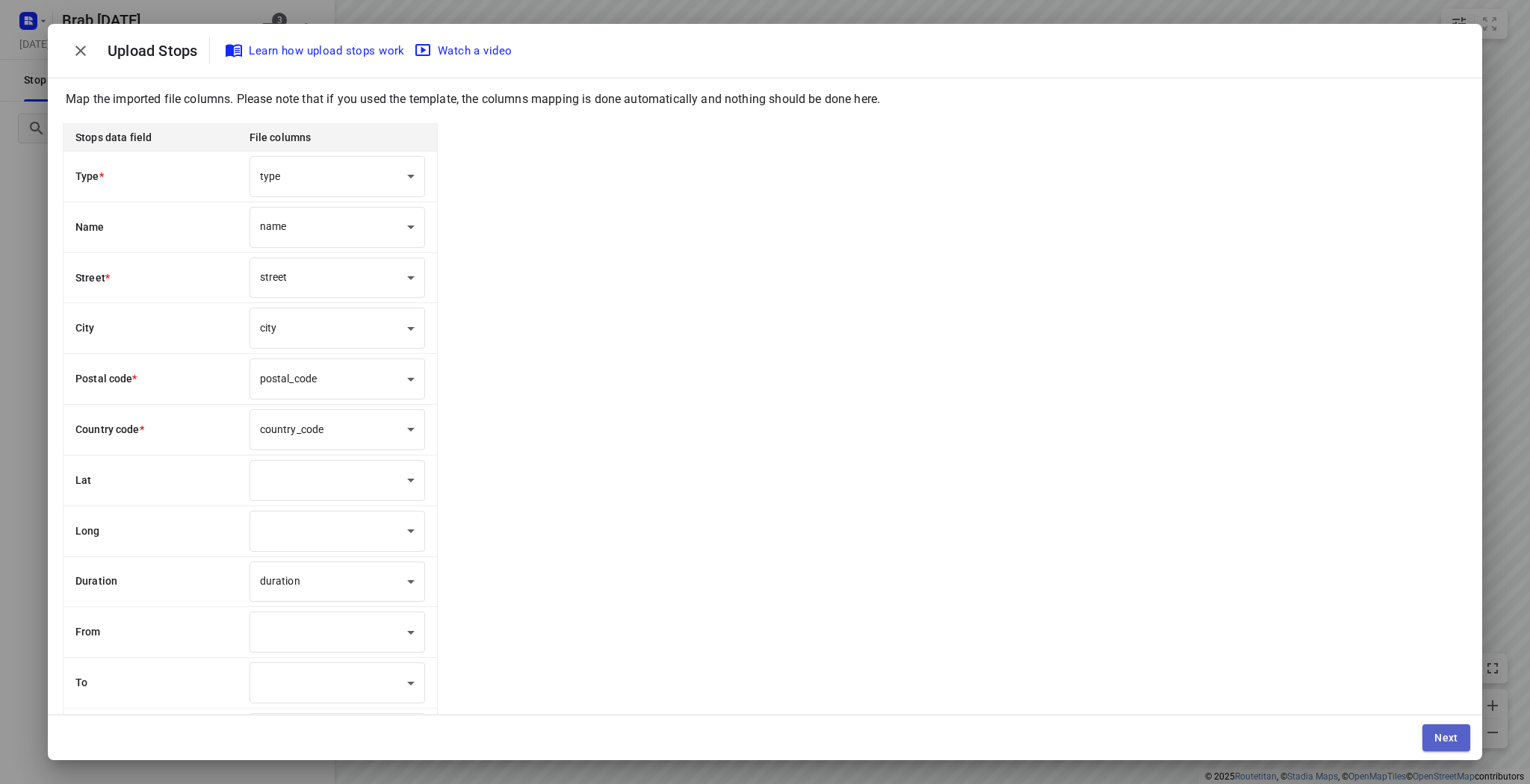
click at [1434, 735] on span "Next" at bounding box center [1446, 738] width 24 height 12
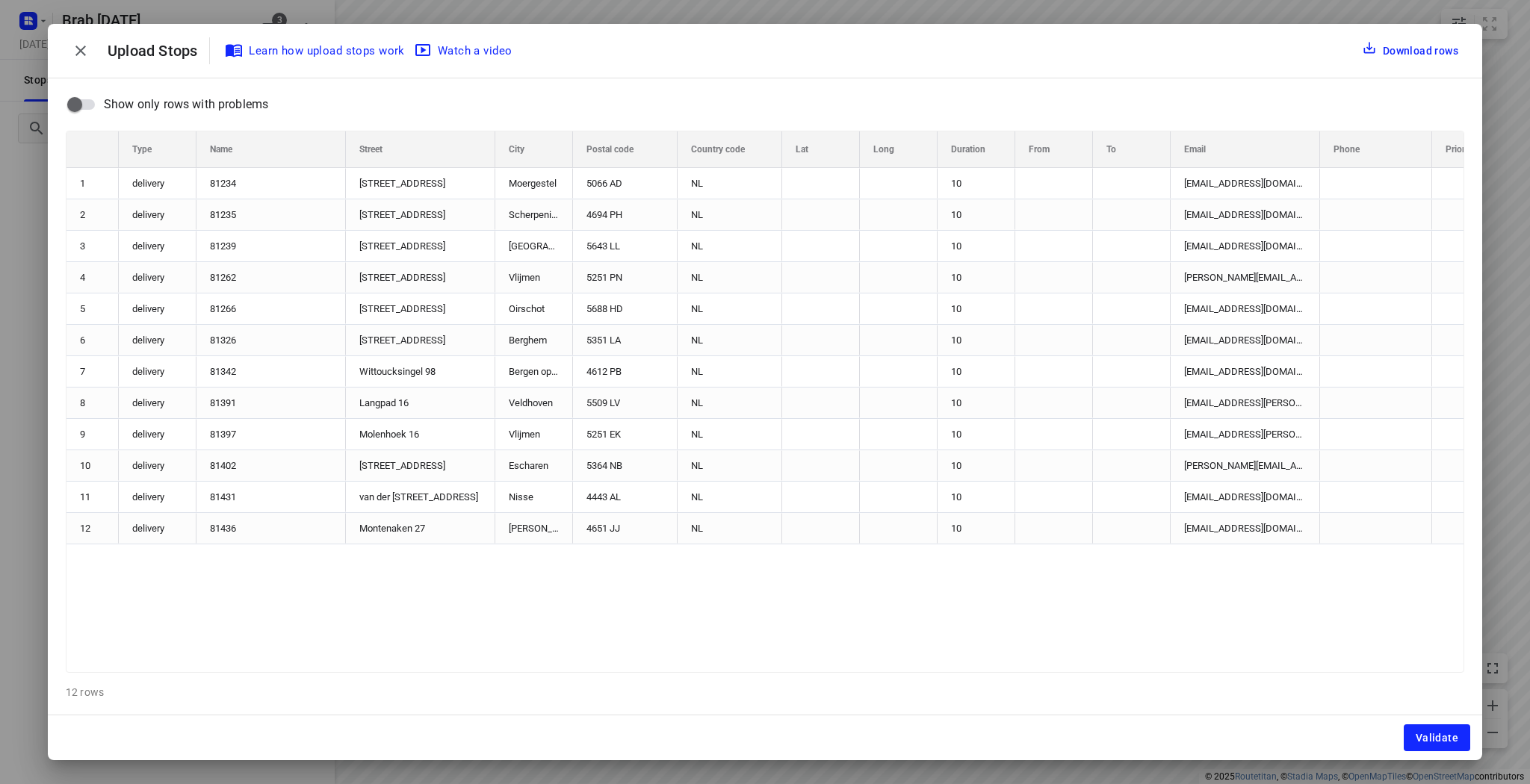
click at [1434, 735] on span "Validate" at bounding box center [1436, 738] width 42 height 12
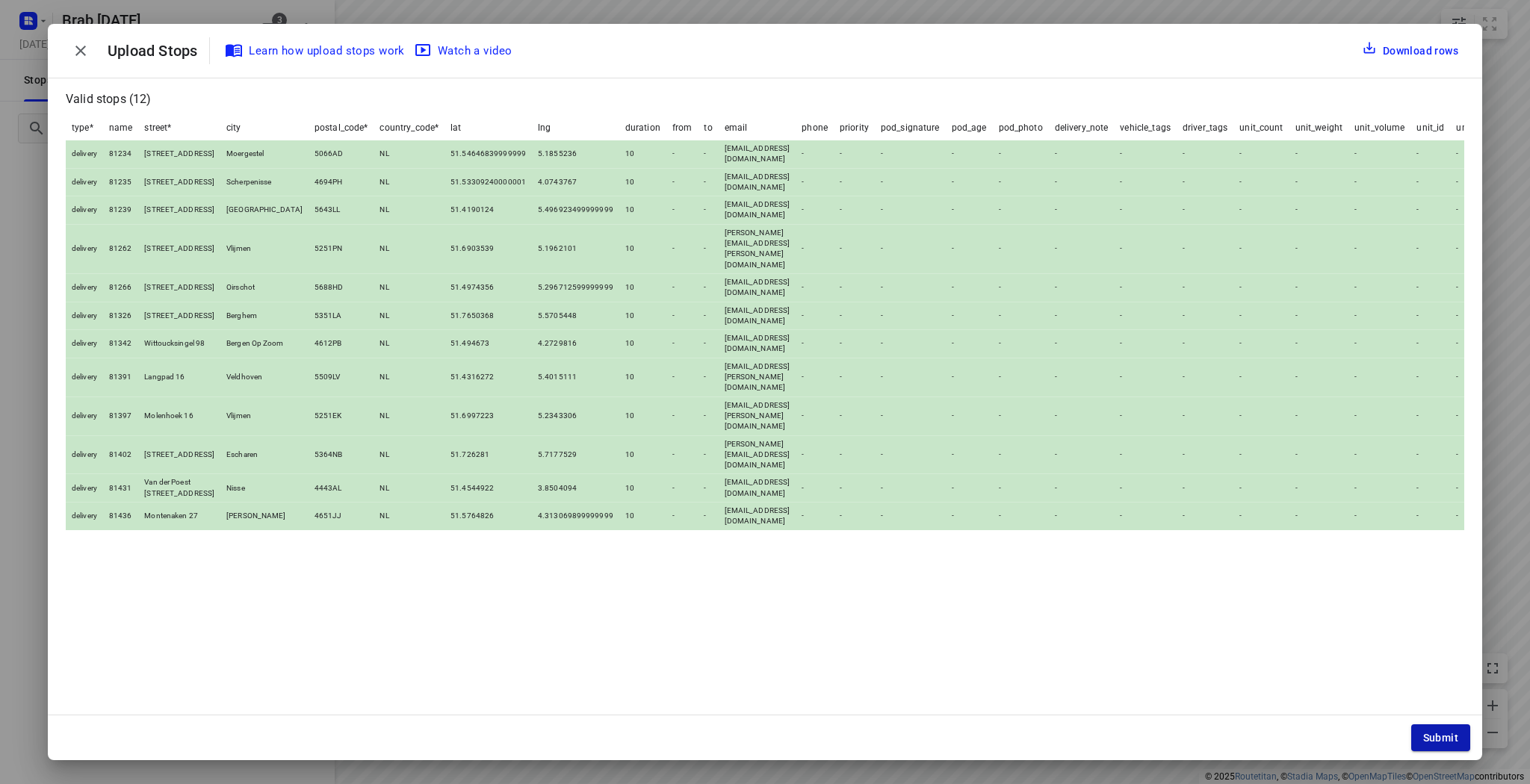
click at [1440, 738] on span "Submit" at bounding box center [1440, 738] width 35 height 12
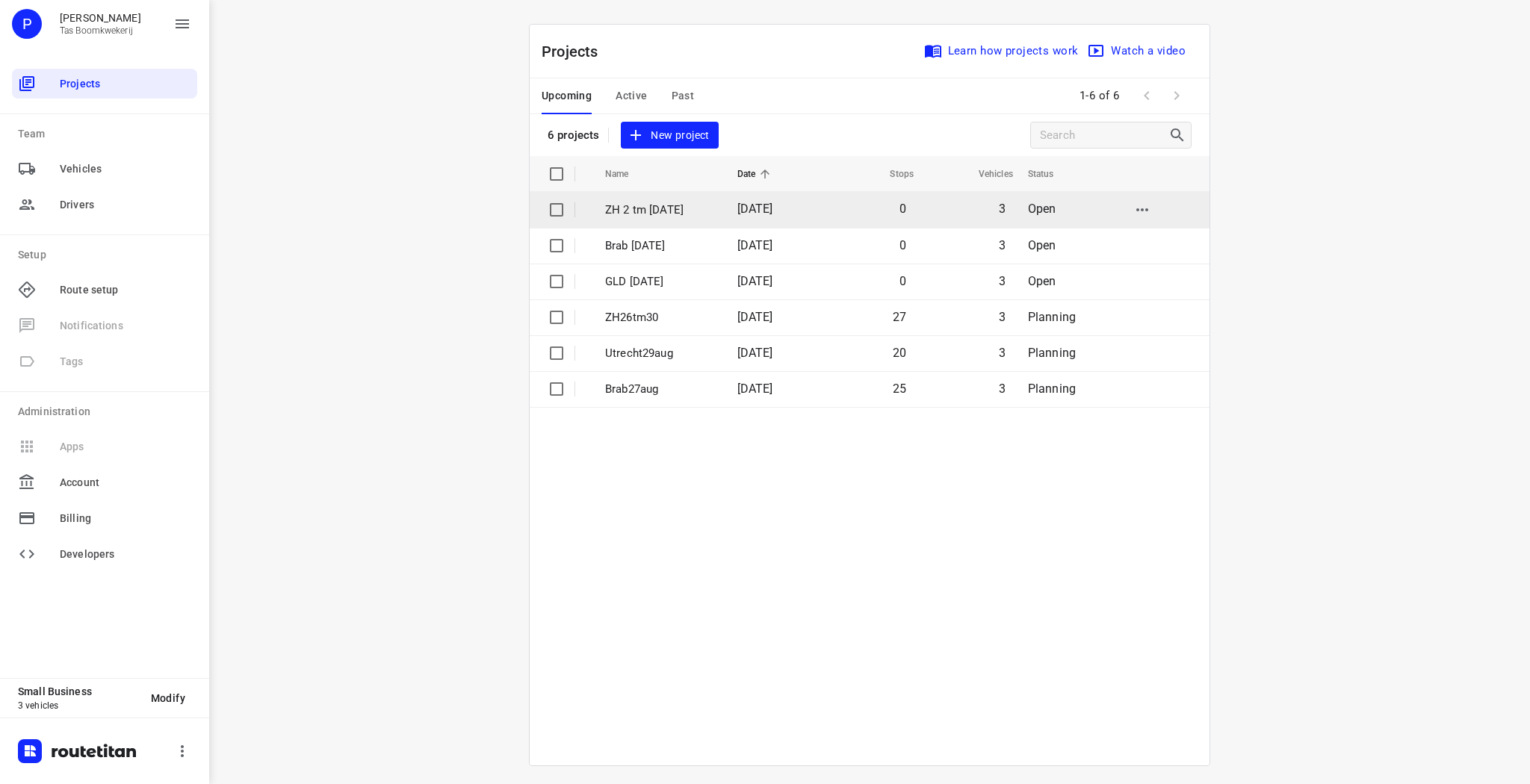
click at [679, 212] on p "ZH 2 tm [DATE]" at bounding box center [659, 210] width 109 height 17
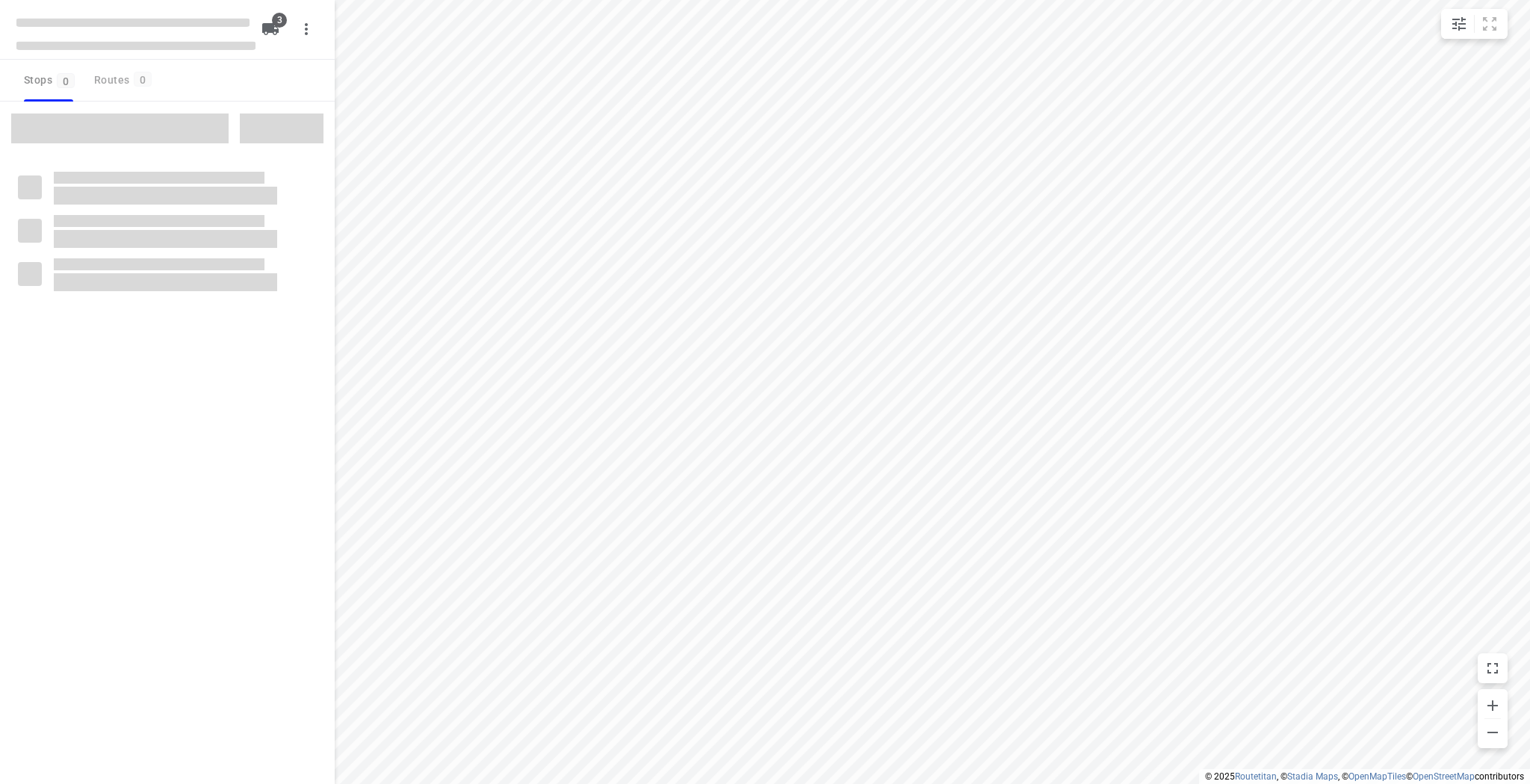
type input "distance"
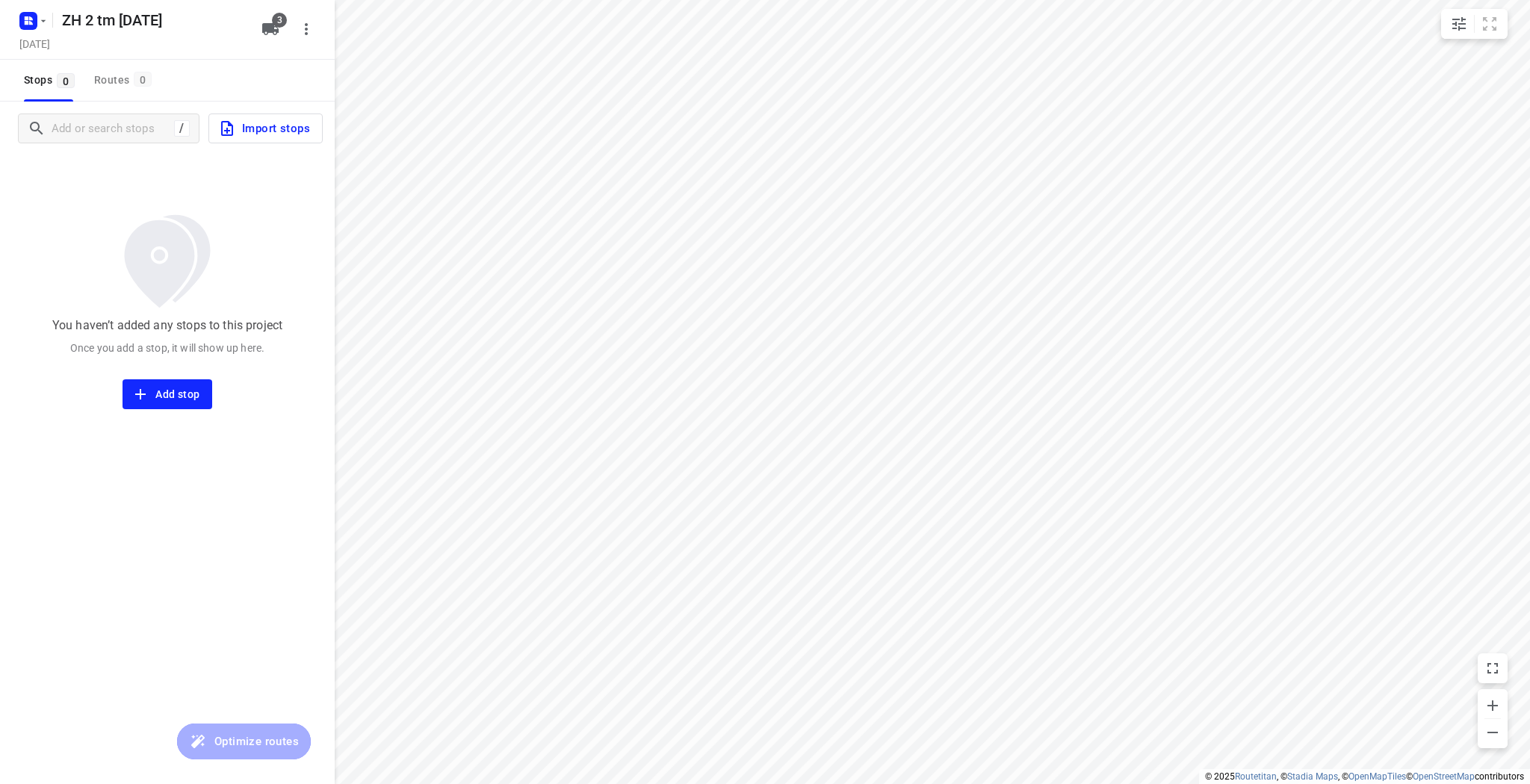
click at [233, 135] on icon "button" at bounding box center [227, 128] width 12 height 15
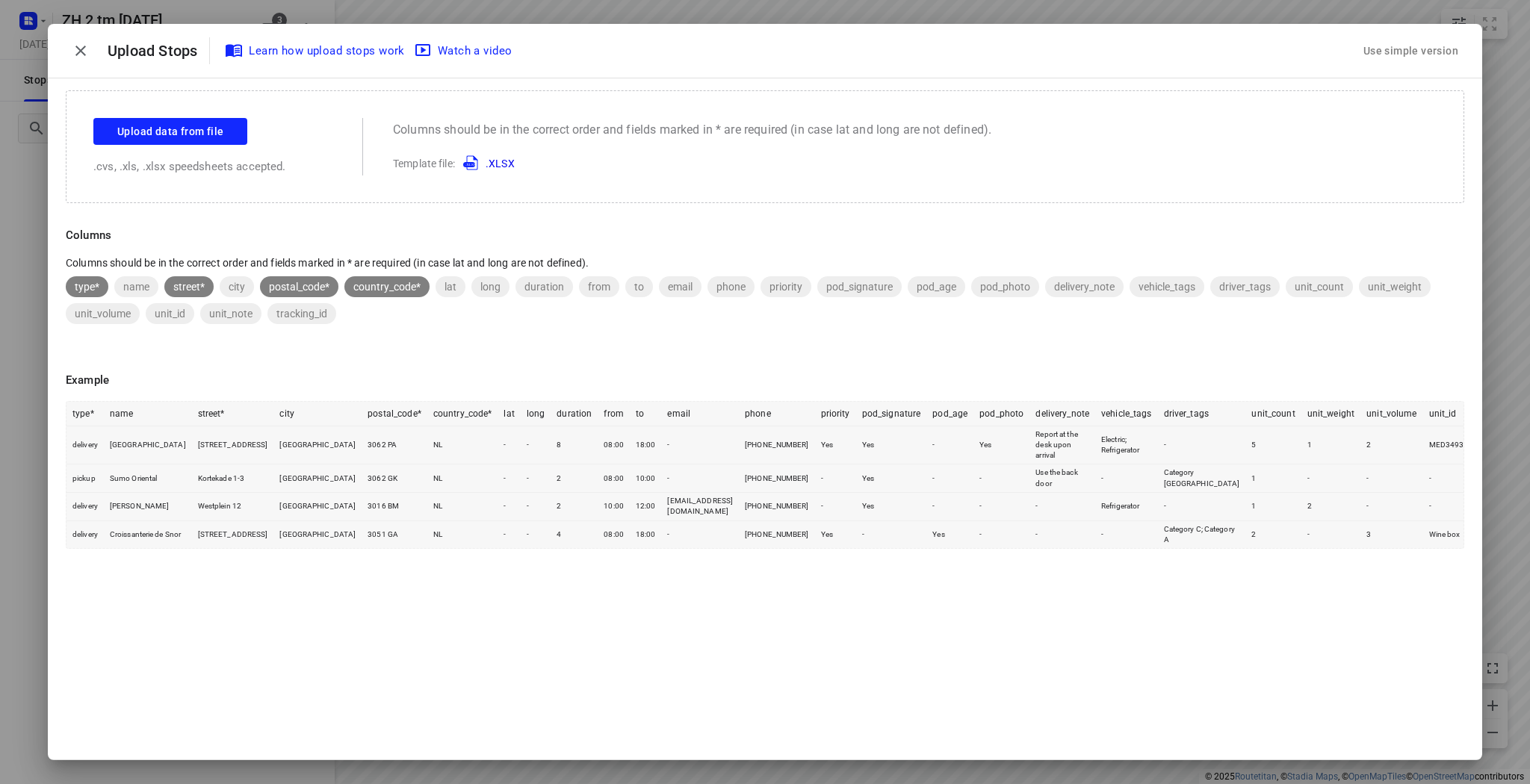
click at [212, 146] on div "Upload data from file .cvs, .xls, .xlsx speedsheets accepted." at bounding box center [213, 147] width 239 height 57
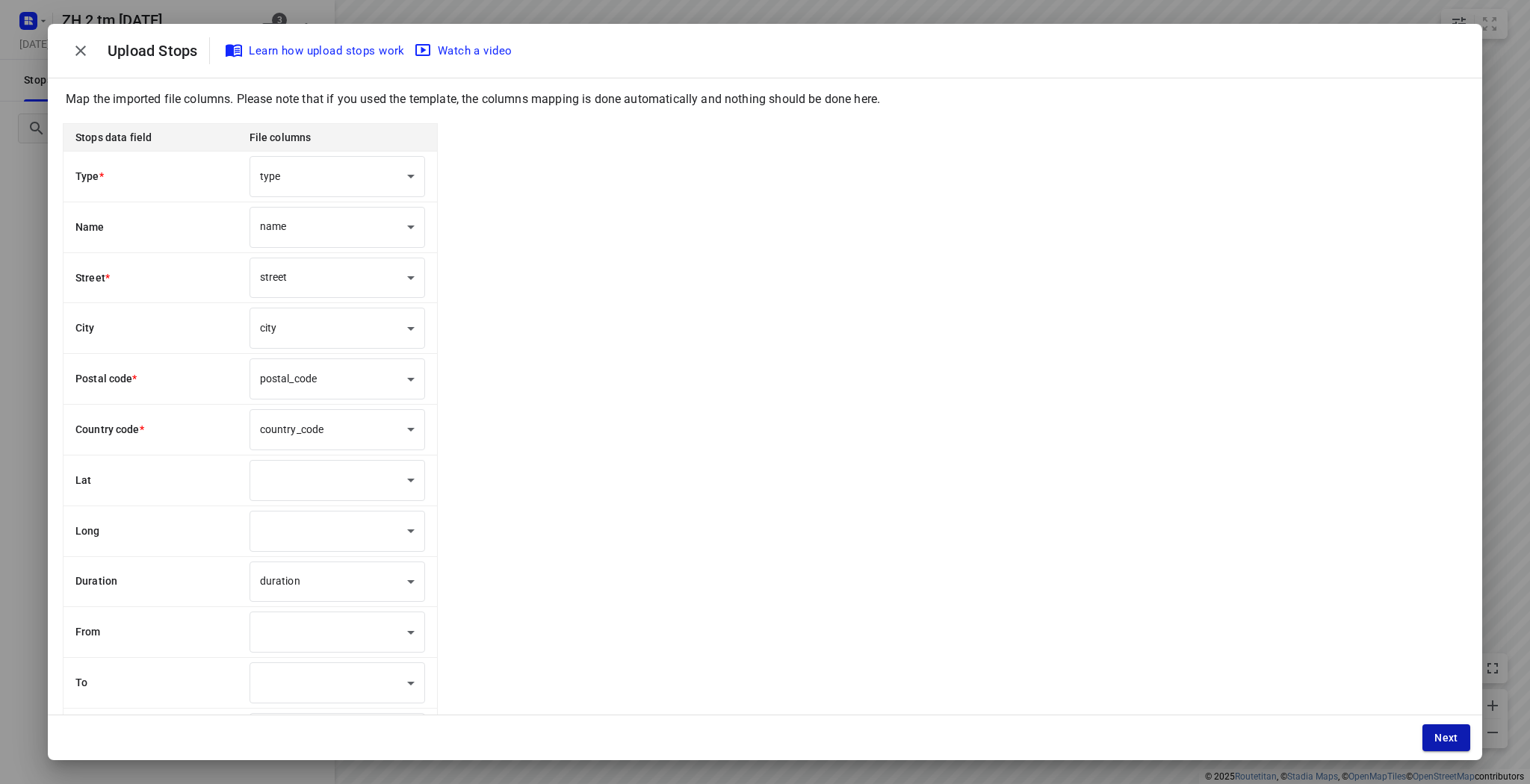
click at [1432, 738] on button "Next" at bounding box center [1446, 737] width 48 height 27
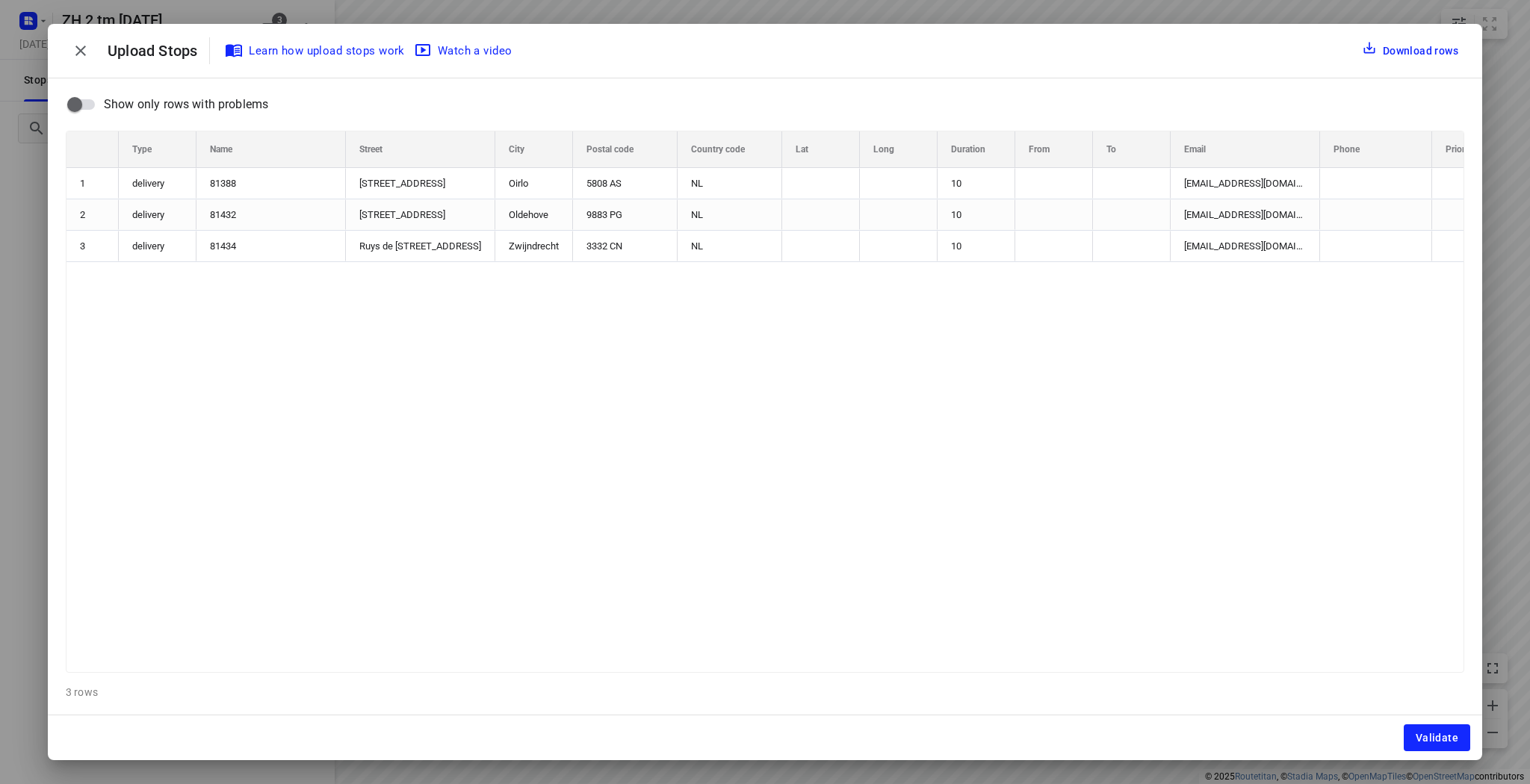
click at [1432, 738] on span "Validate" at bounding box center [1436, 738] width 42 height 12
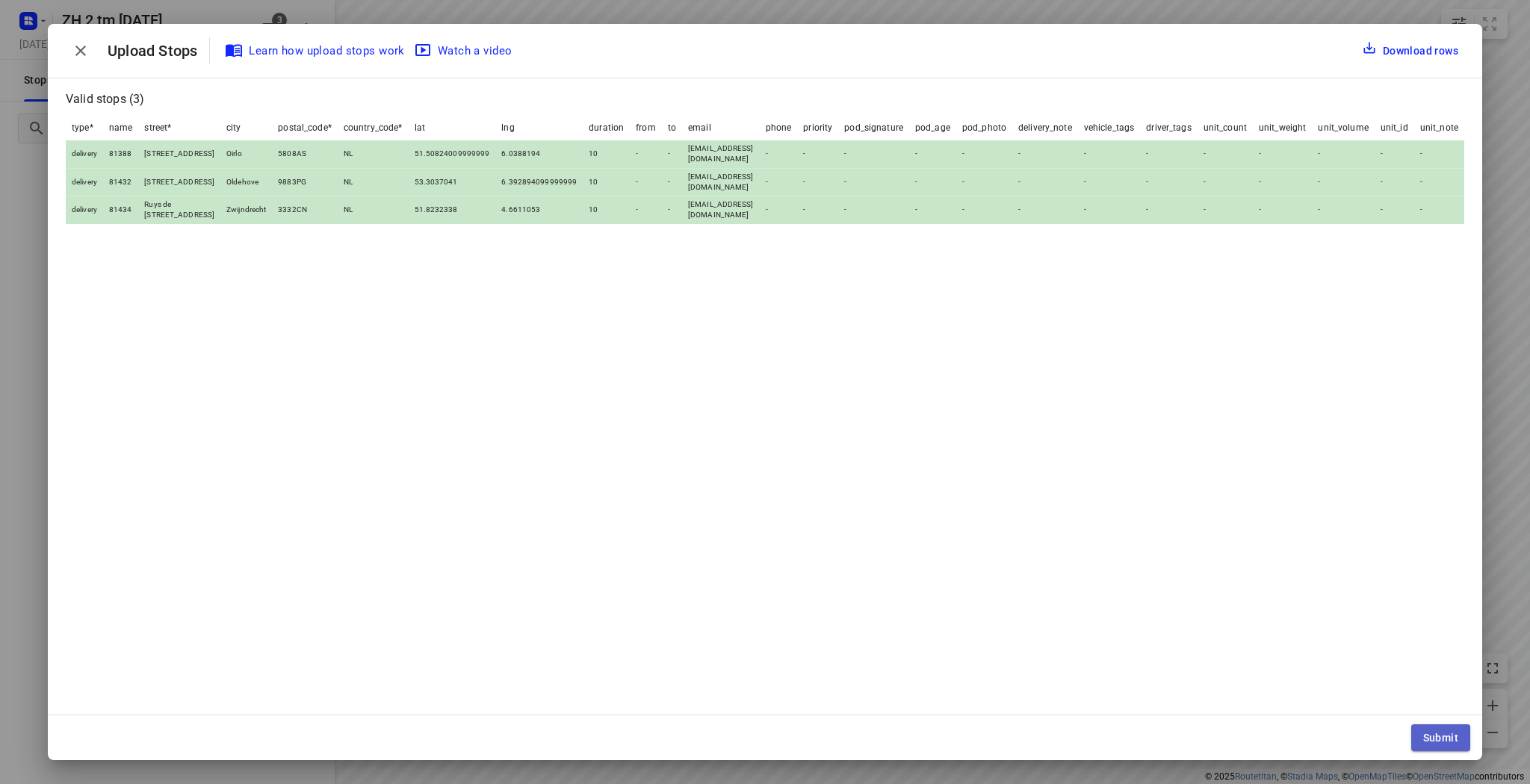
click at [1448, 731] on button "Submit" at bounding box center [1440, 737] width 59 height 27
